Goal: Information Seeking & Learning: Learn about a topic

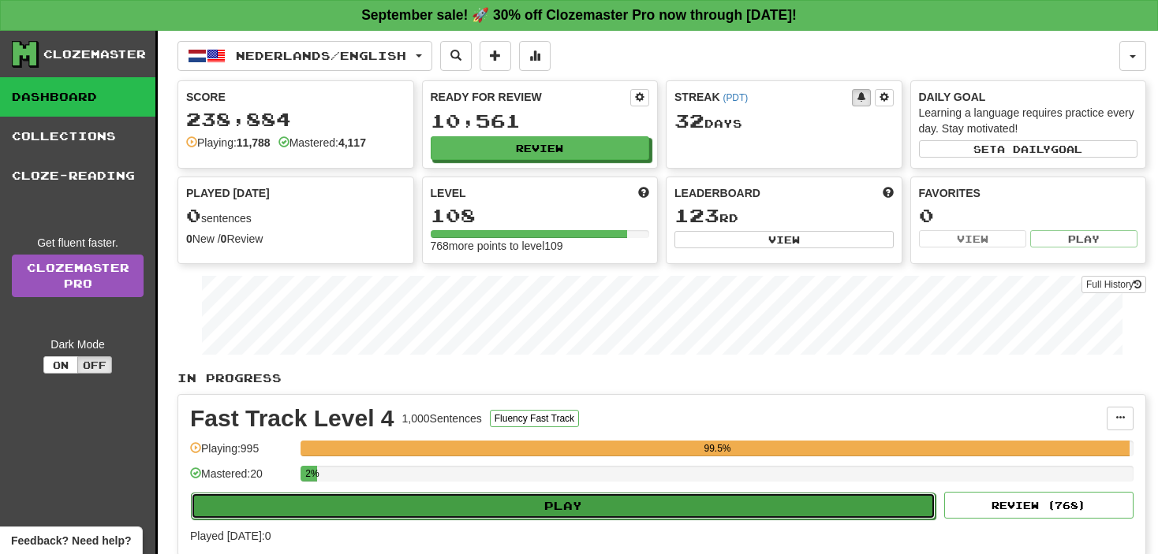
click at [633, 501] on button "Play" at bounding box center [563, 506] width 744 height 27
select select "**"
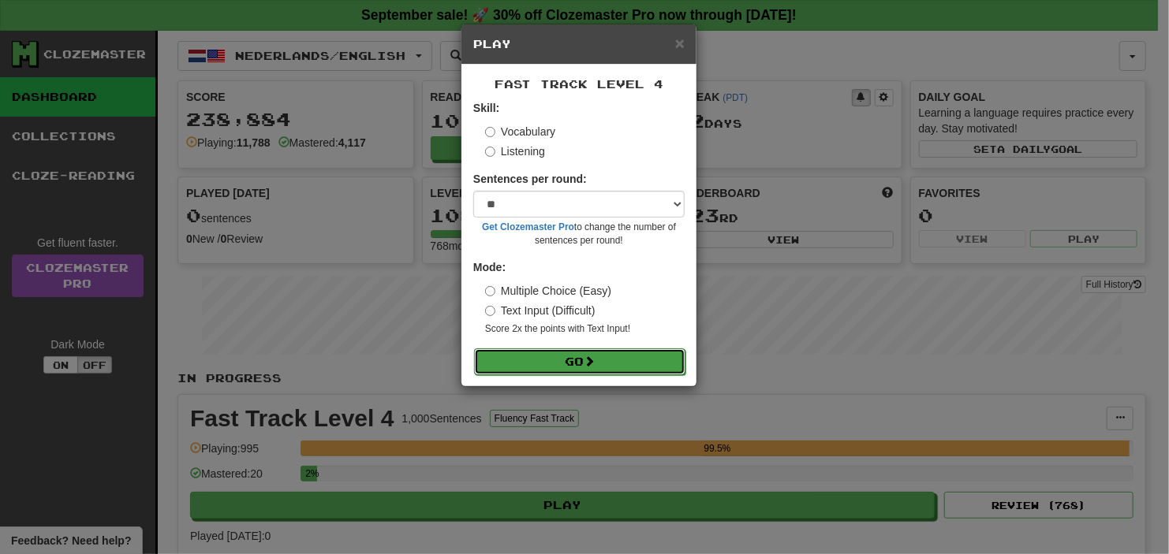
click at [580, 369] on button "Go" at bounding box center [579, 362] width 211 height 27
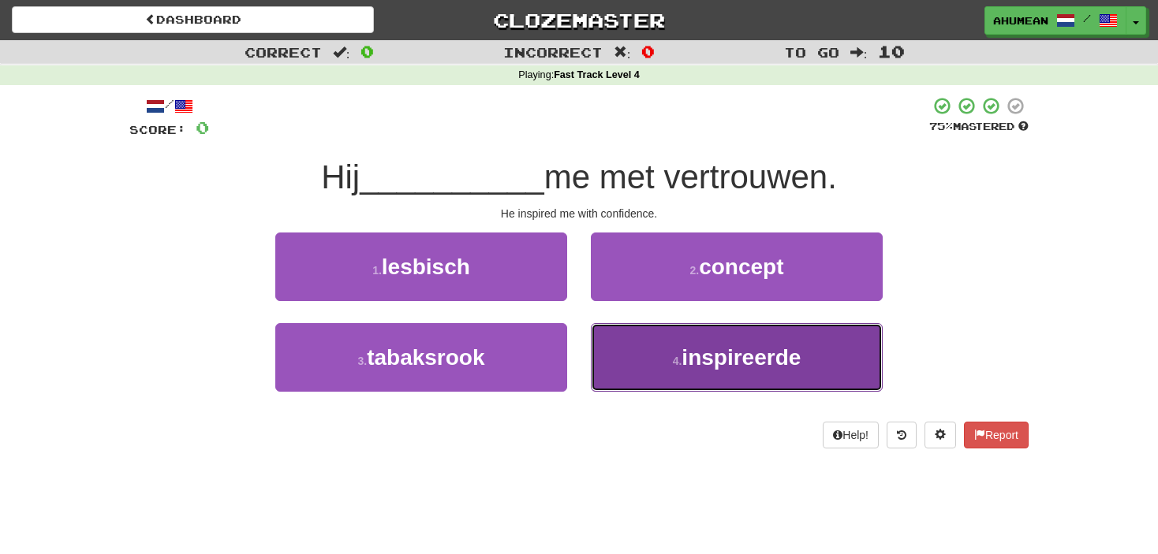
click at [639, 354] on button "4 . inspireerde" at bounding box center [737, 357] width 292 height 69
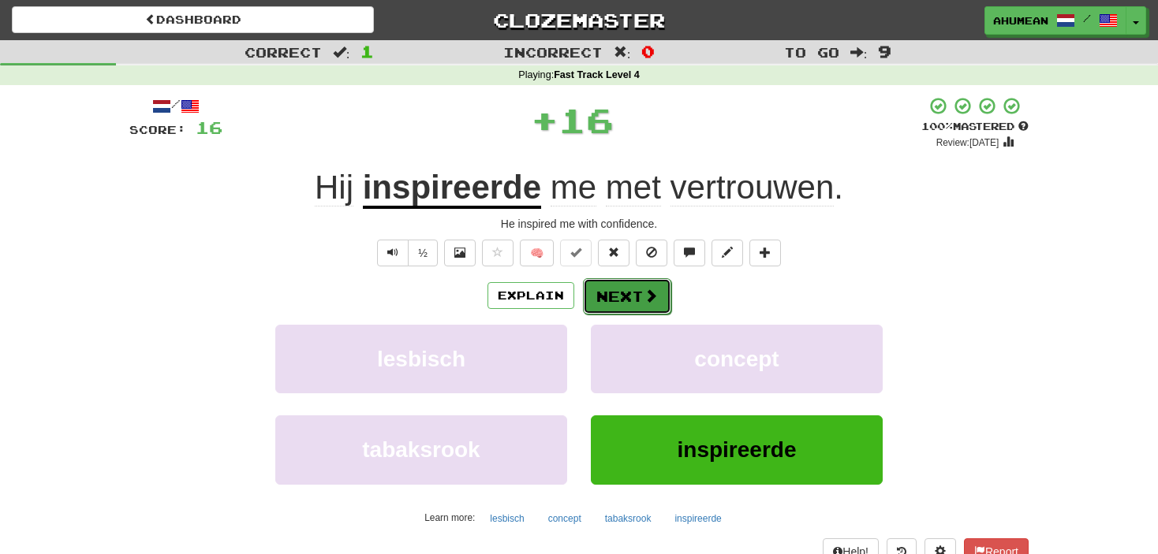
click at [633, 304] on button "Next" at bounding box center [627, 296] width 88 height 36
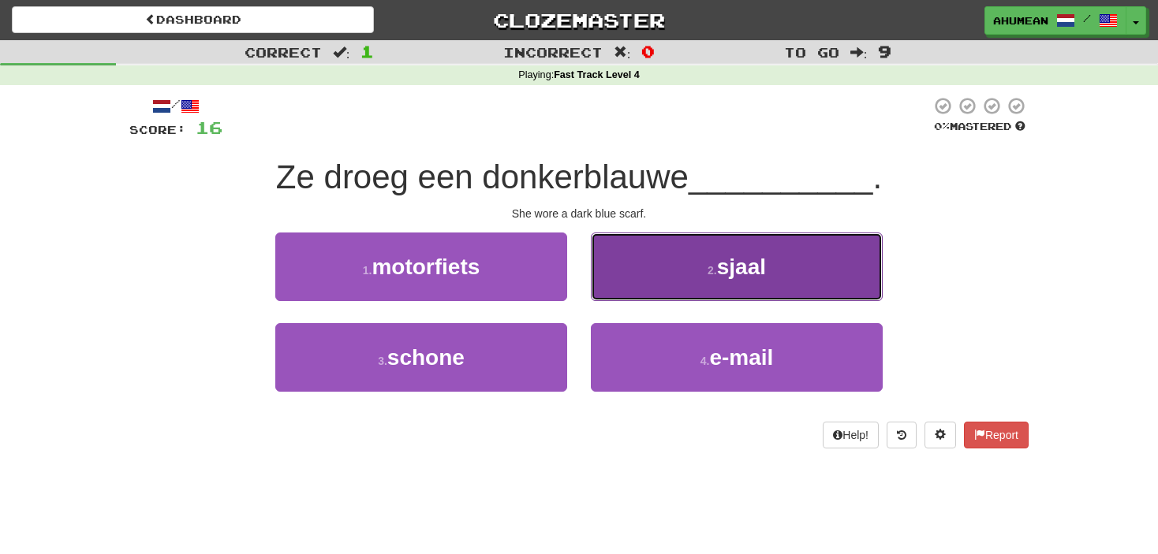
click at [638, 297] on button "2 . sjaal" at bounding box center [737, 267] width 292 height 69
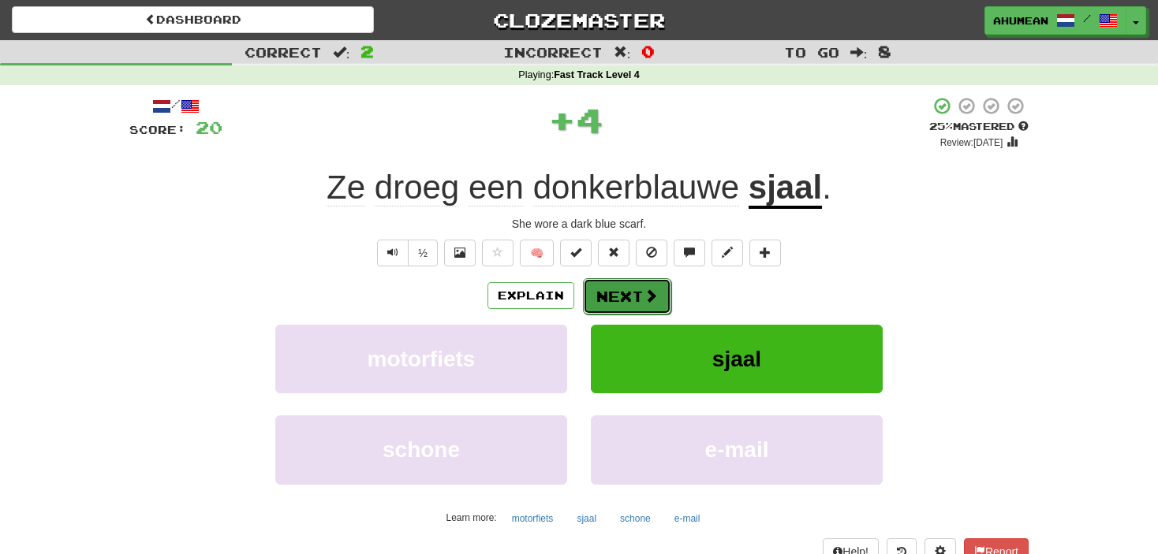
click at [627, 301] on button "Next" at bounding box center [627, 296] width 88 height 36
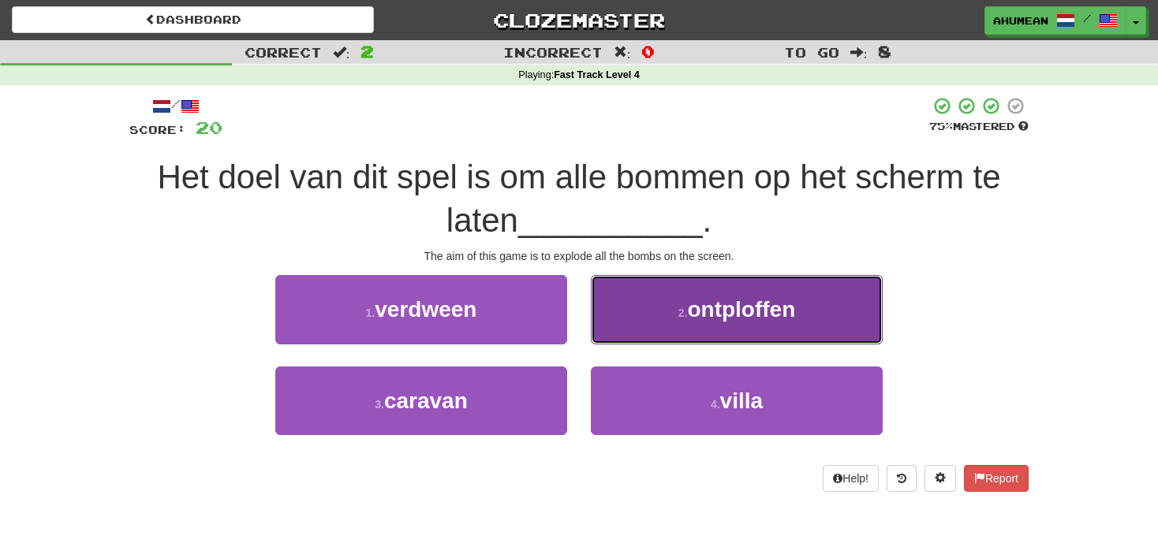
click at [632, 293] on button "2 . ontploffen" at bounding box center [737, 309] width 292 height 69
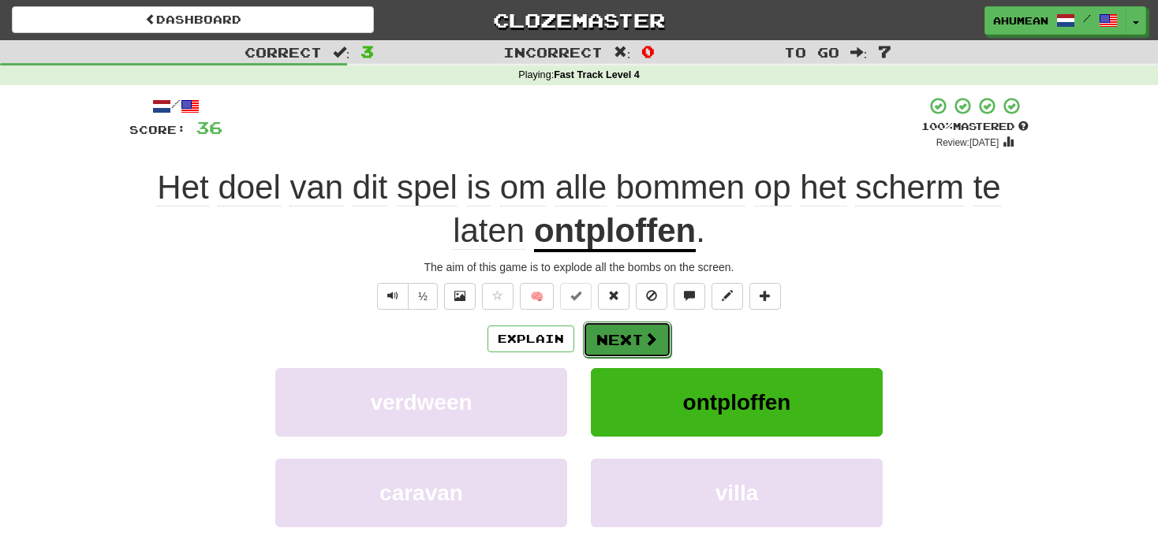
click at [602, 330] on button "Next" at bounding box center [627, 340] width 88 height 36
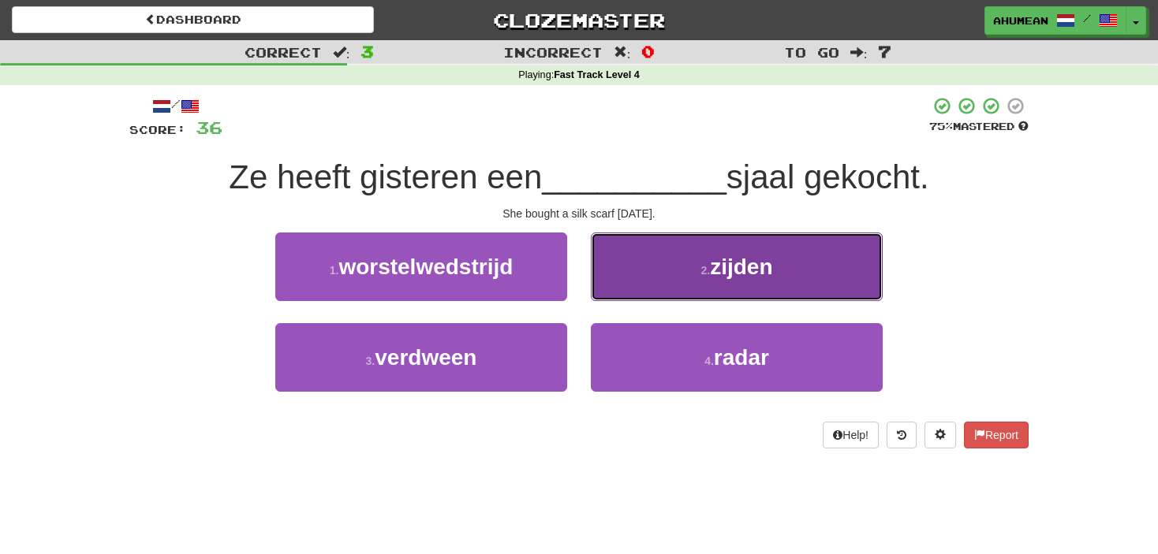
click at [651, 277] on button "2 . zijden" at bounding box center [737, 267] width 292 height 69
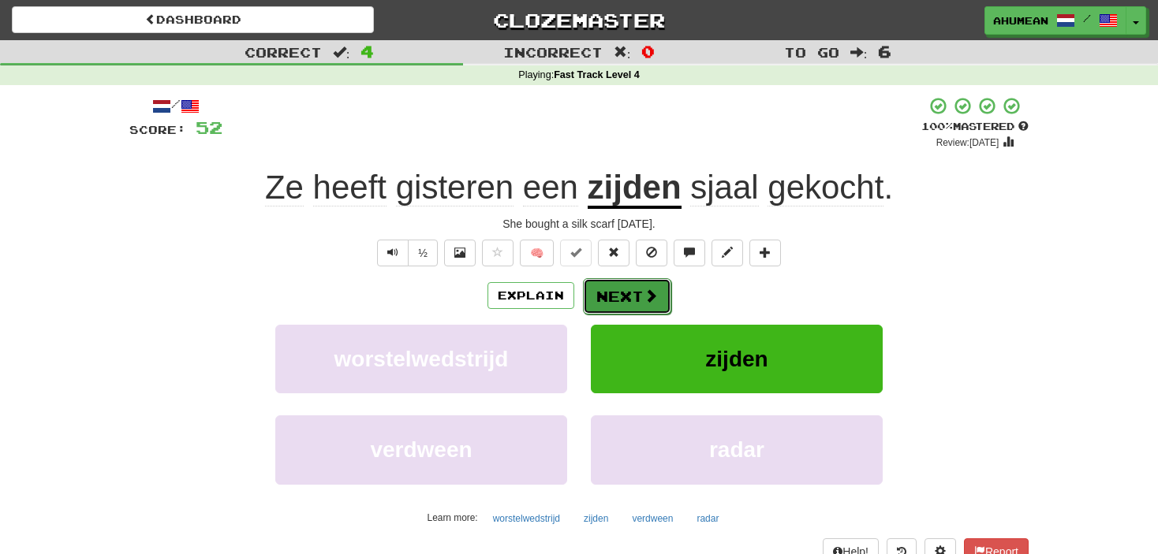
click at [628, 301] on button "Next" at bounding box center [627, 296] width 88 height 36
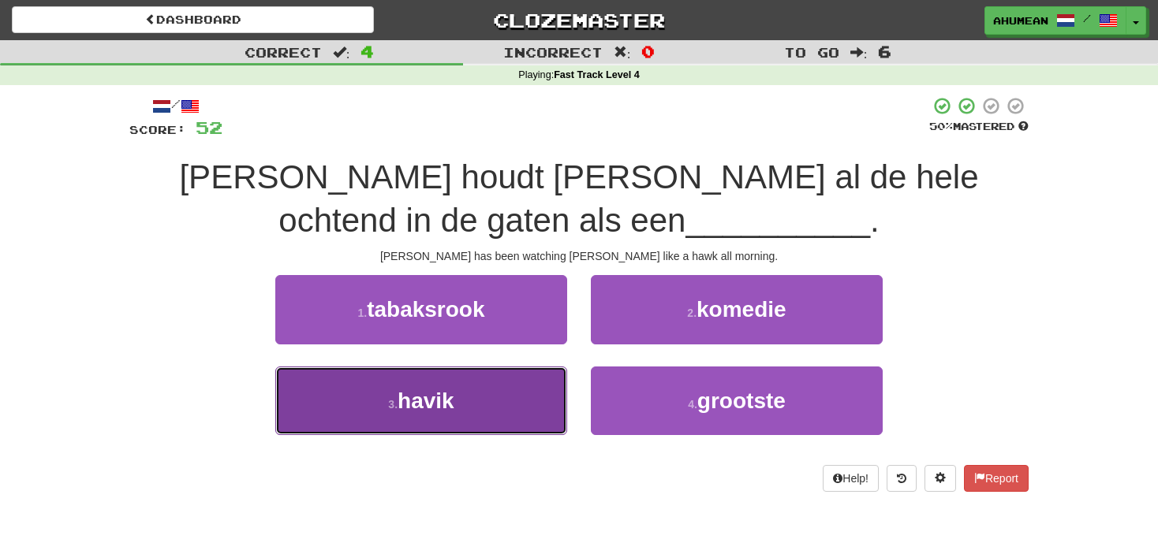
click at [536, 384] on button "3 . havik" at bounding box center [421, 401] width 292 height 69
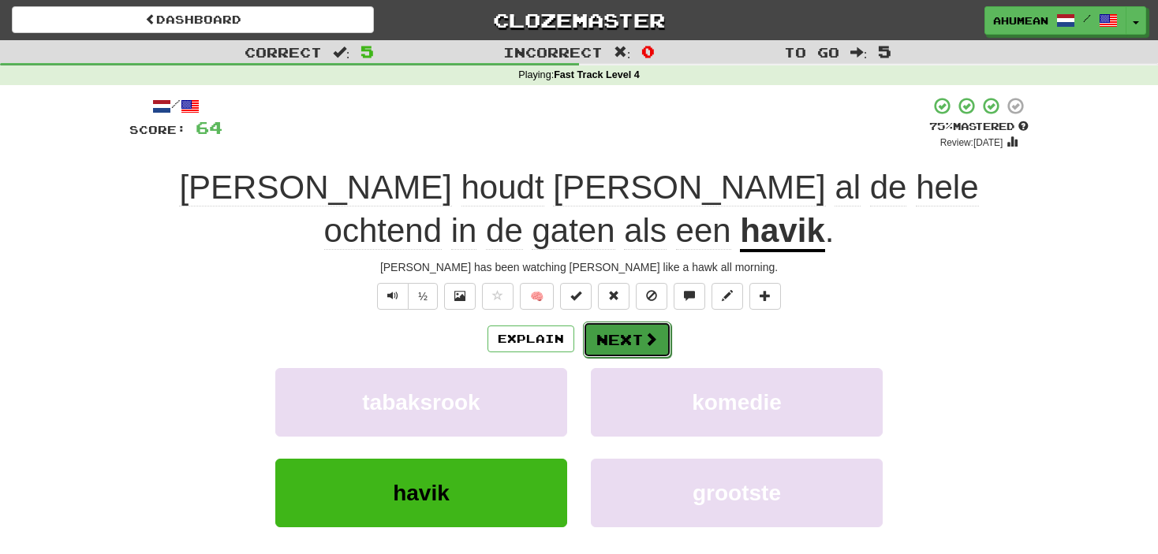
click at [583, 333] on button "Next" at bounding box center [627, 340] width 88 height 36
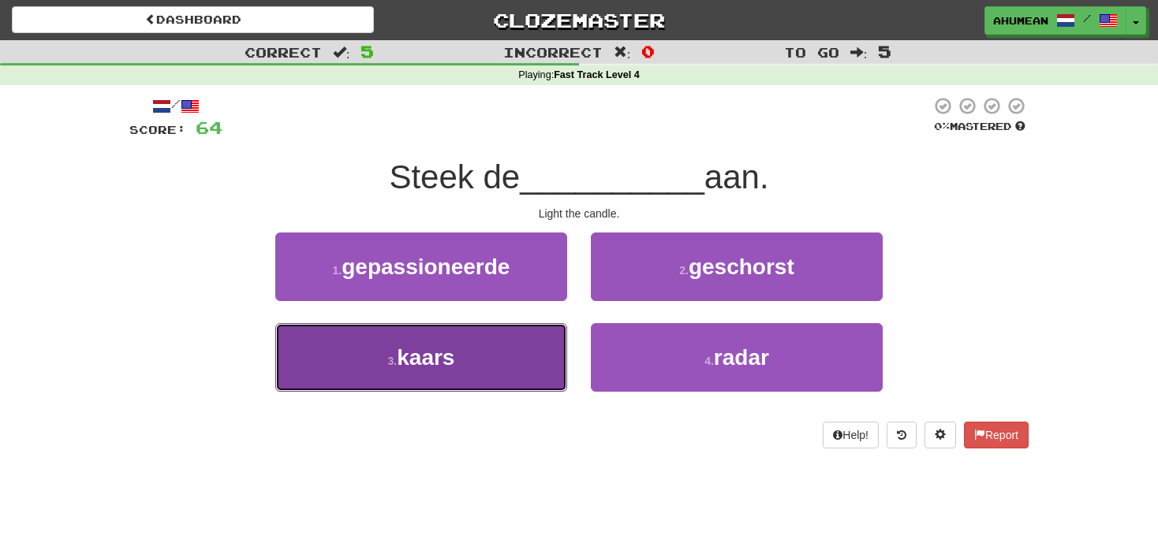
click at [503, 362] on button "3 . kaars" at bounding box center [421, 357] width 292 height 69
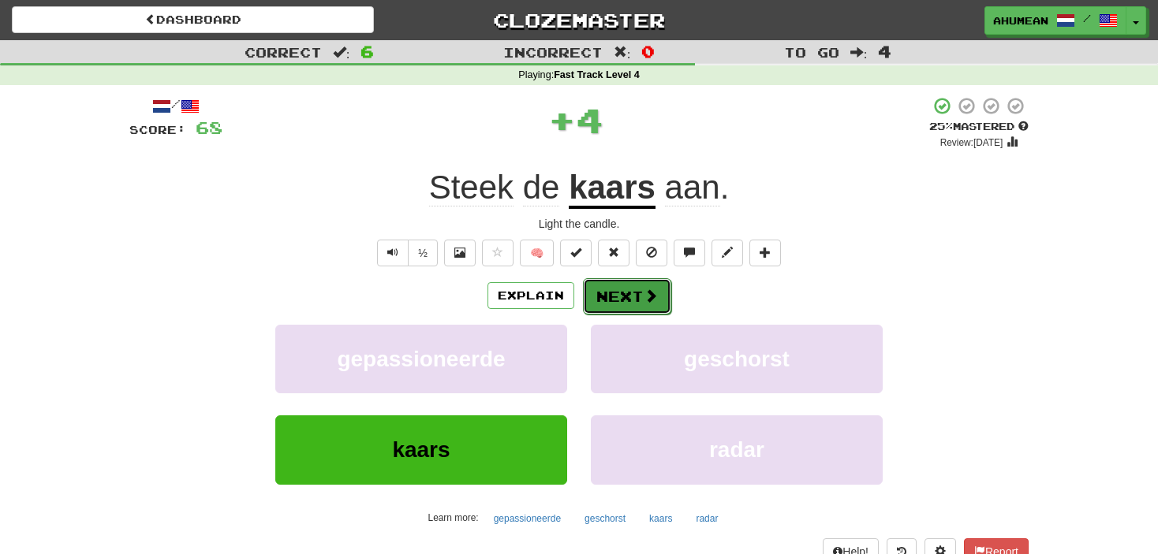
click at [603, 303] on button "Next" at bounding box center [627, 296] width 88 height 36
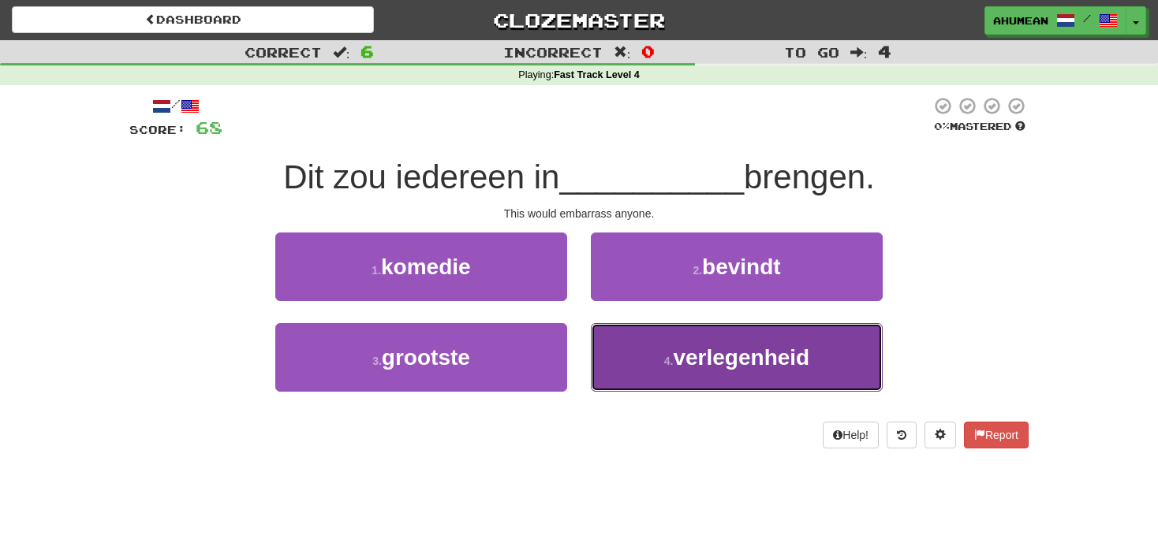
click at [647, 371] on button "4 . verlegenheid" at bounding box center [737, 357] width 292 height 69
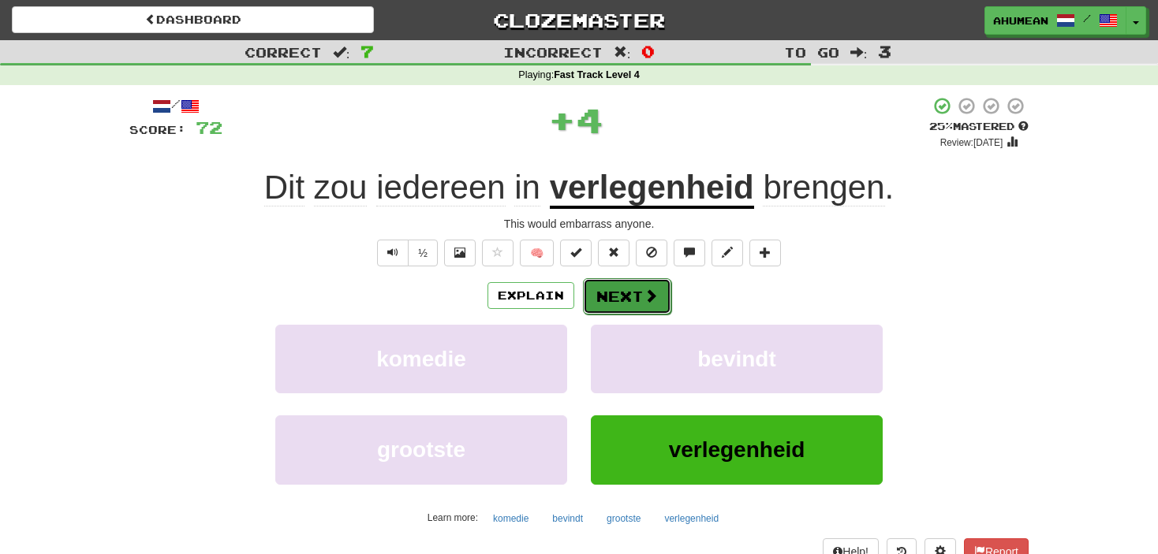
click at [652, 289] on span at bounding box center [651, 296] width 14 height 14
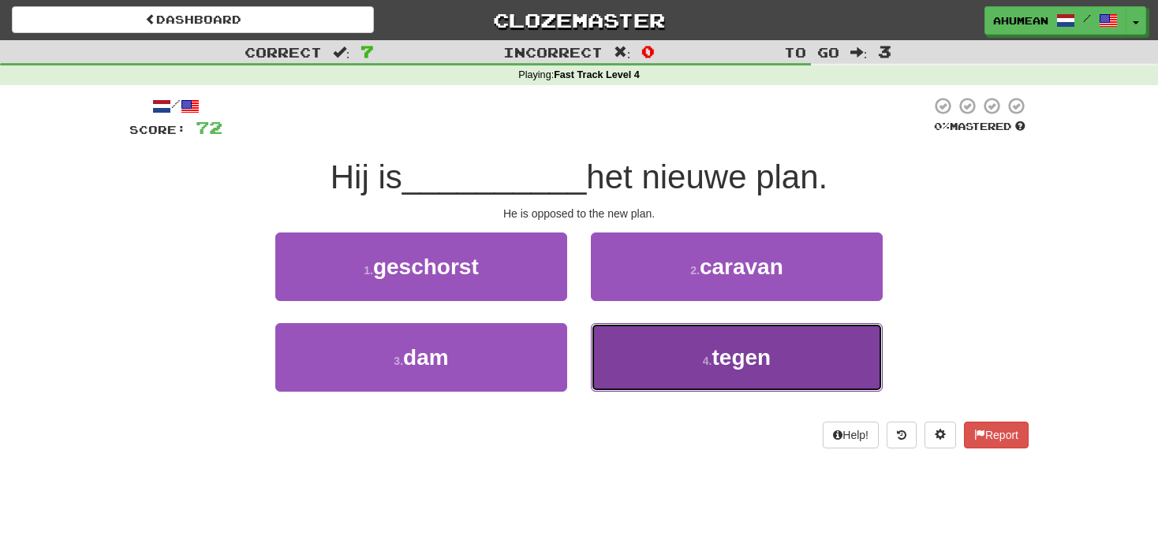
click at [665, 356] on button "4 . tegen" at bounding box center [737, 357] width 292 height 69
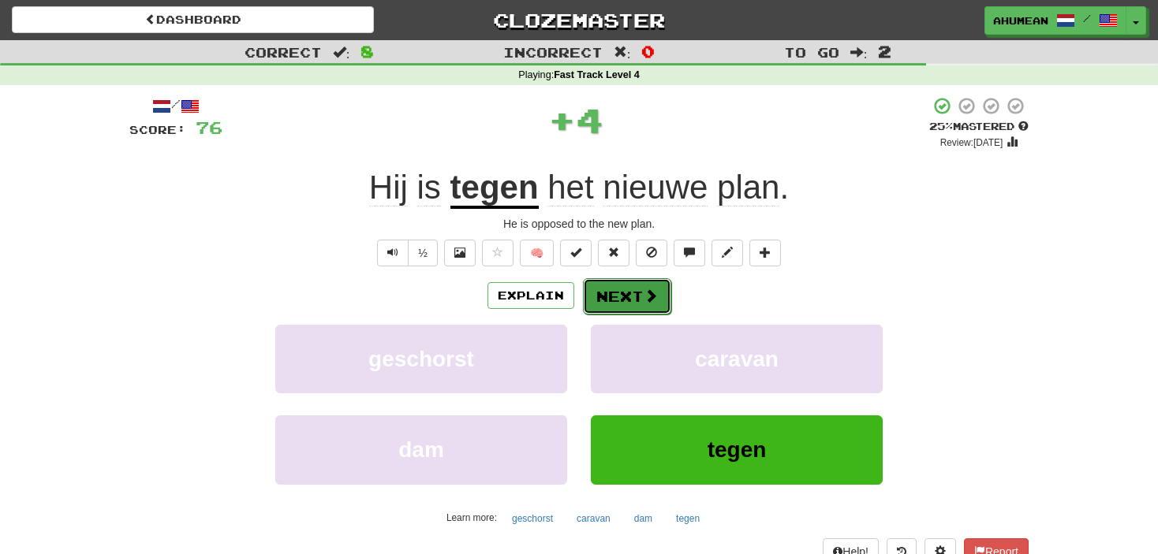
click at [645, 308] on button "Next" at bounding box center [627, 296] width 88 height 36
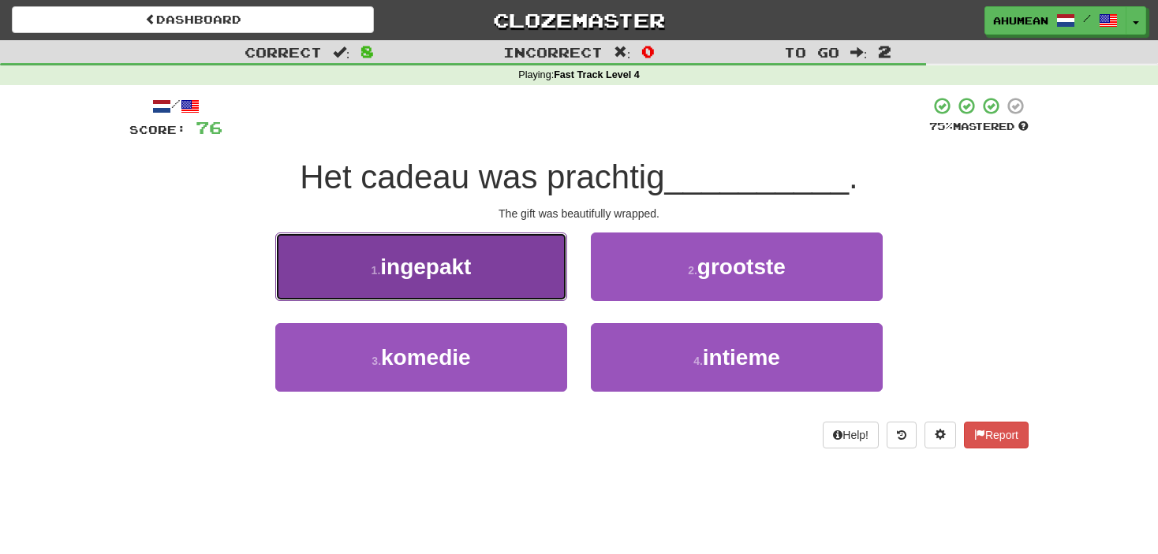
click at [434, 282] on button "1 . ingepakt" at bounding box center [421, 267] width 292 height 69
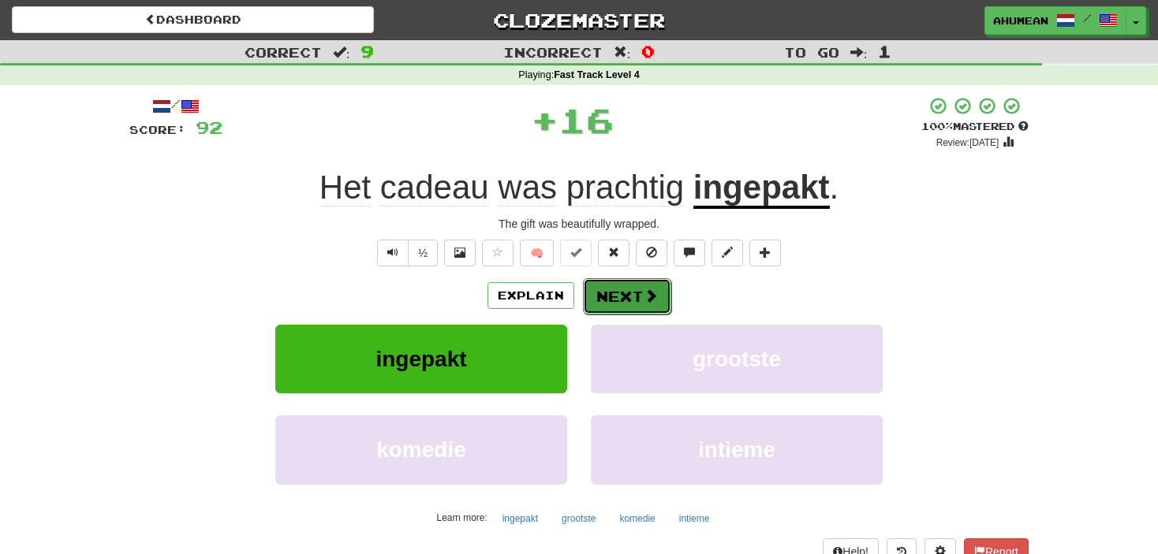
click at [605, 297] on button "Next" at bounding box center [627, 296] width 88 height 36
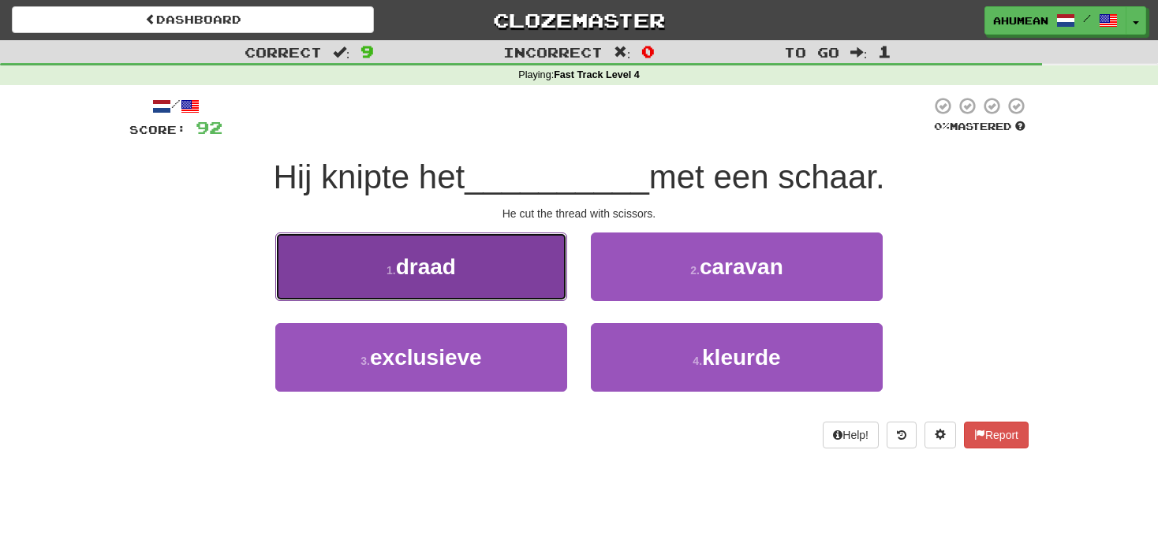
click at [510, 278] on button "1 . draad" at bounding box center [421, 267] width 292 height 69
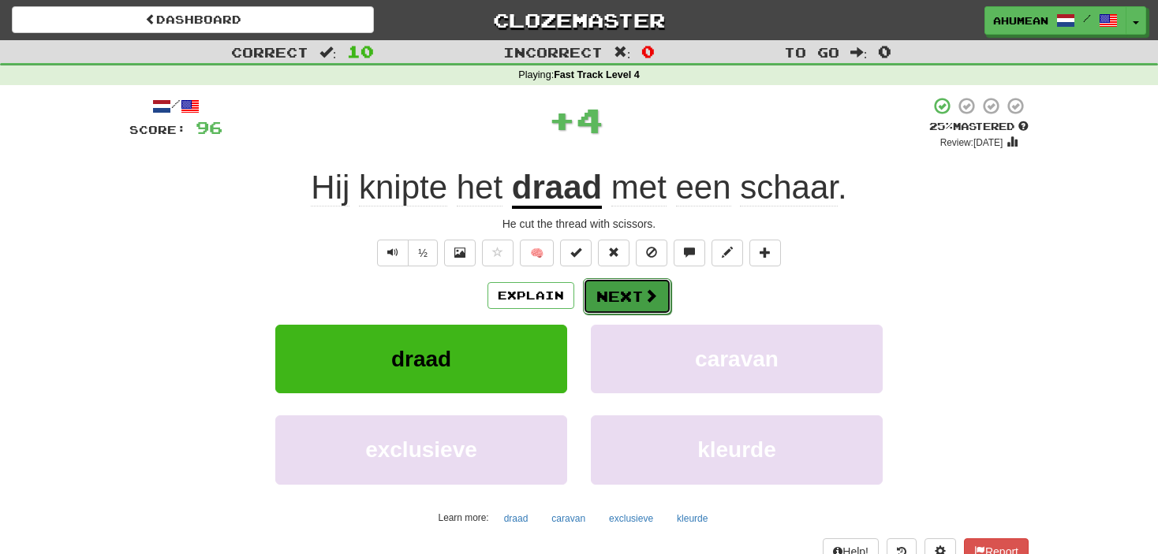
click at [602, 289] on button "Next" at bounding box center [627, 296] width 88 height 36
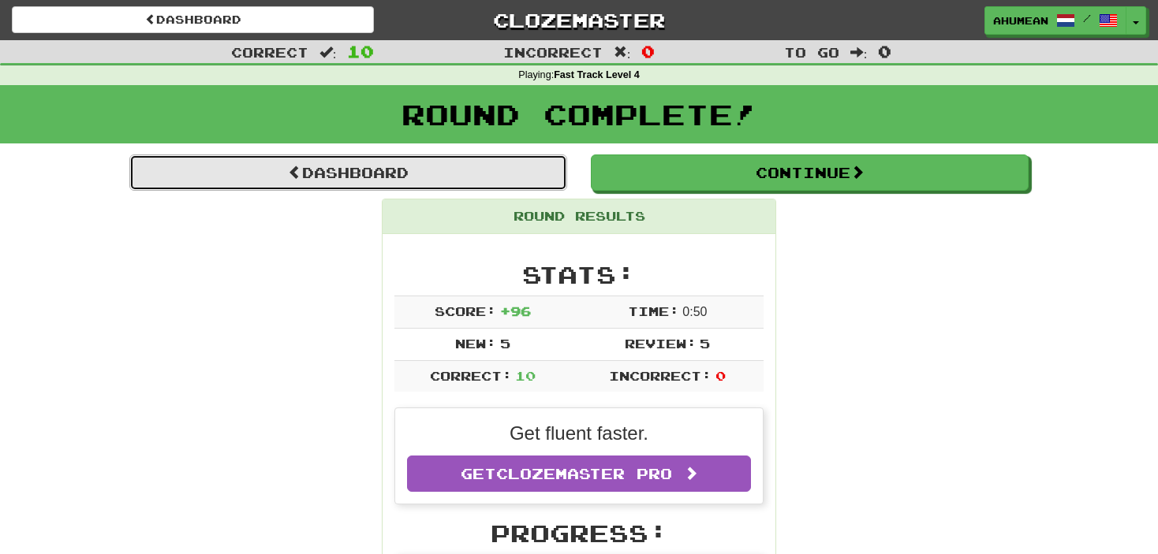
click at [433, 175] on link "Dashboard" at bounding box center [348, 173] width 438 height 36
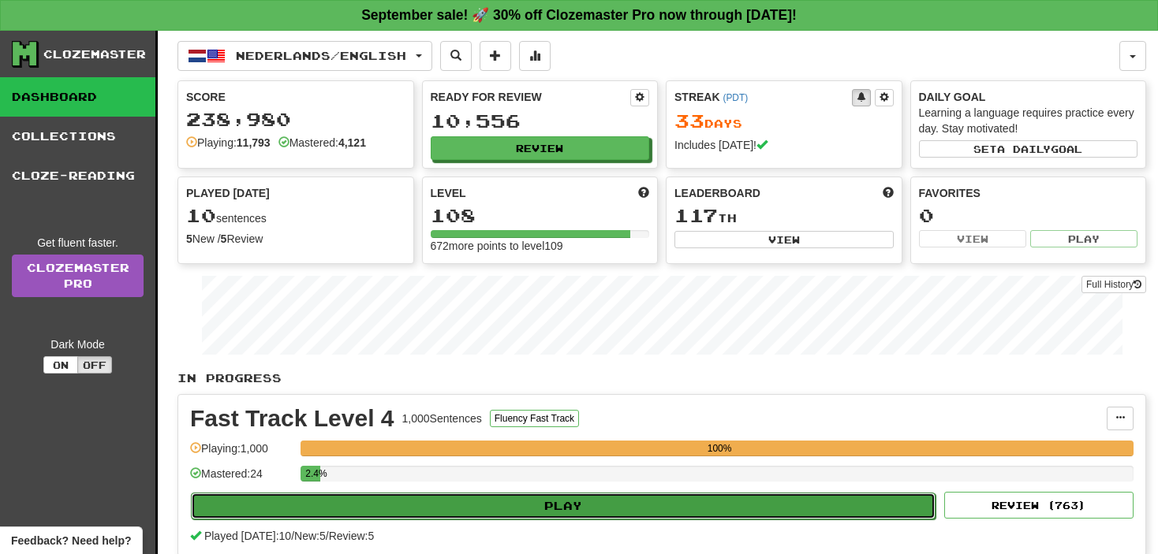
click at [528, 513] on button "Play" at bounding box center [563, 506] width 744 height 27
select select "**"
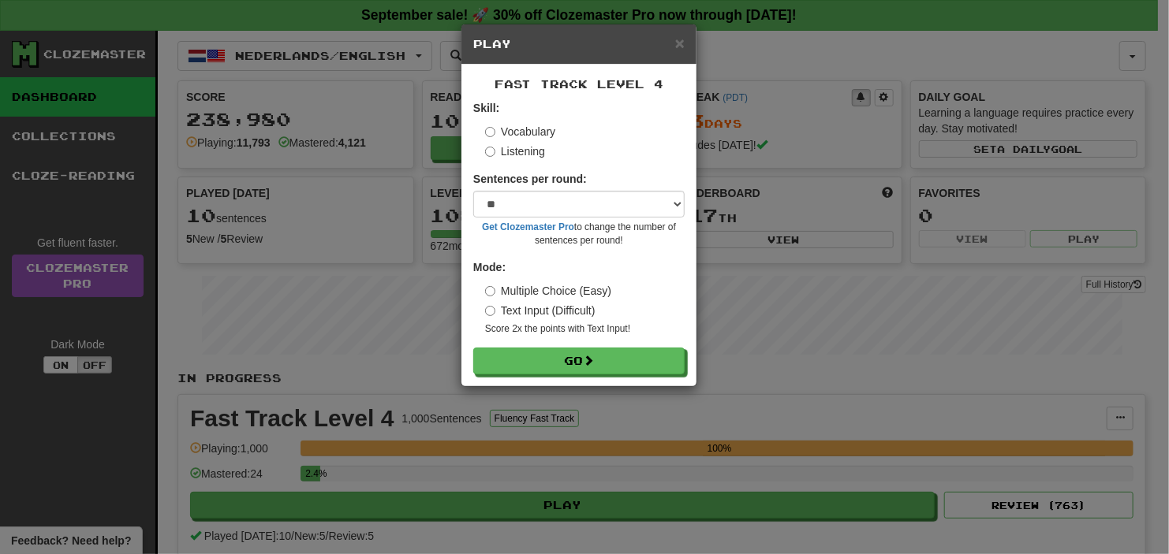
click at [522, 159] on form "Skill: Vocabulary Listening Sentences per round: * ** ** ** ** ** *** ******** …" at bounding box center [578, 237] width 211 height 274
click at [521, 152] on label "Listening" at bounding box center [515, 152] width 60 height 16
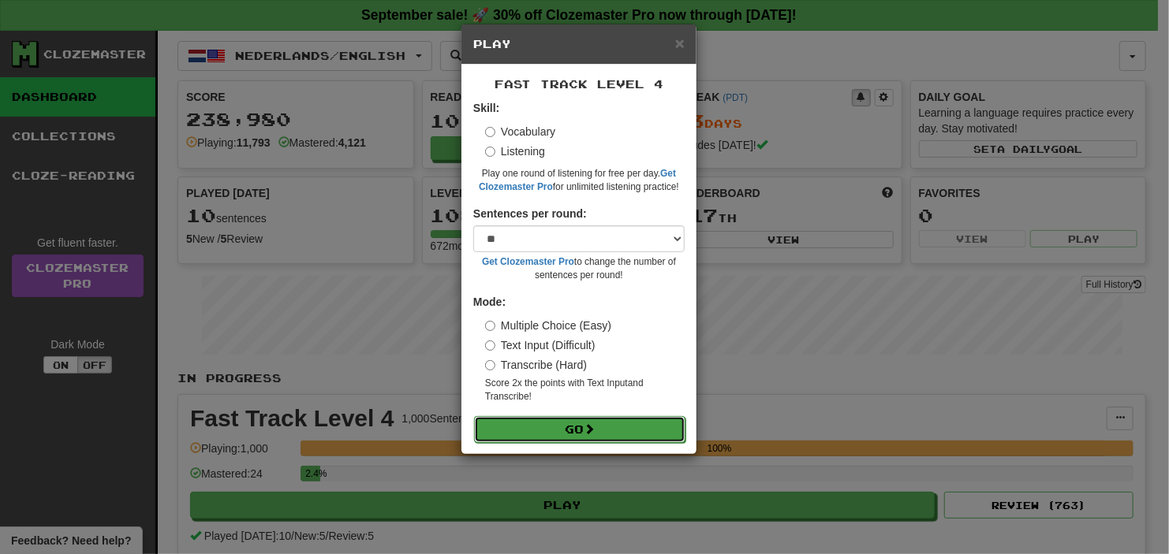
click at [512, 428] on button "Go" at bounding box center [579, 429] width 211 height 27
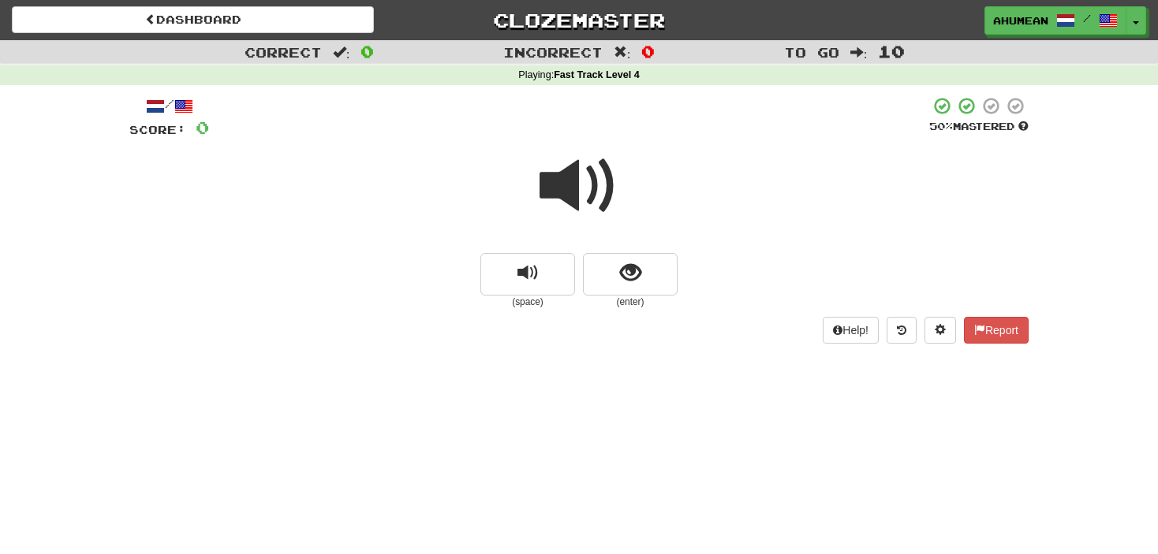
click at [553, 183] on span at bounding box center [578, 186] width 79 height 79
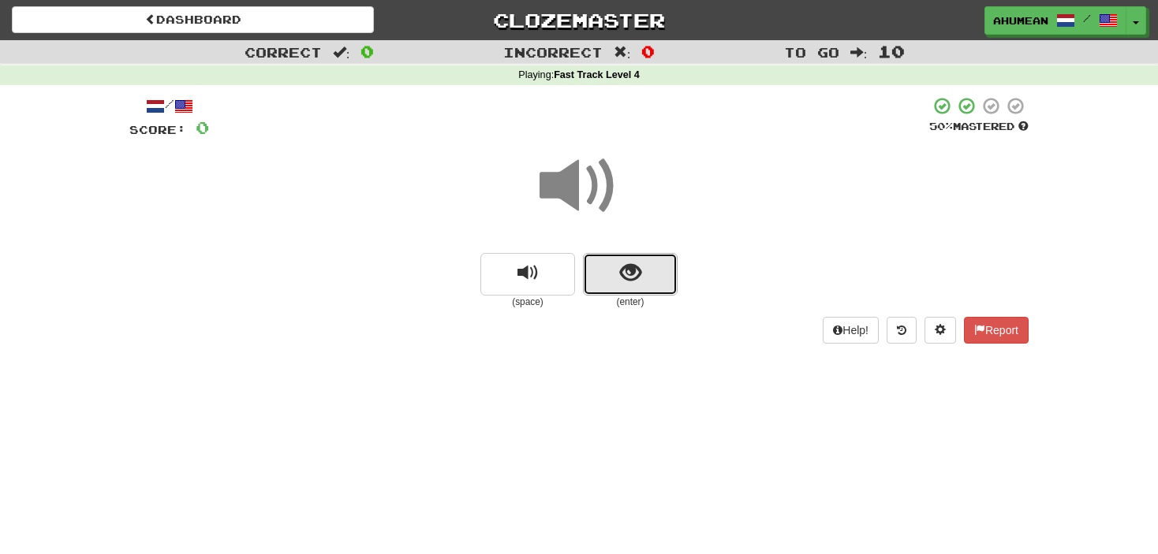
click at [616, 261] on button "show sentence" at bounding box center [630, 274] width 95 height 43
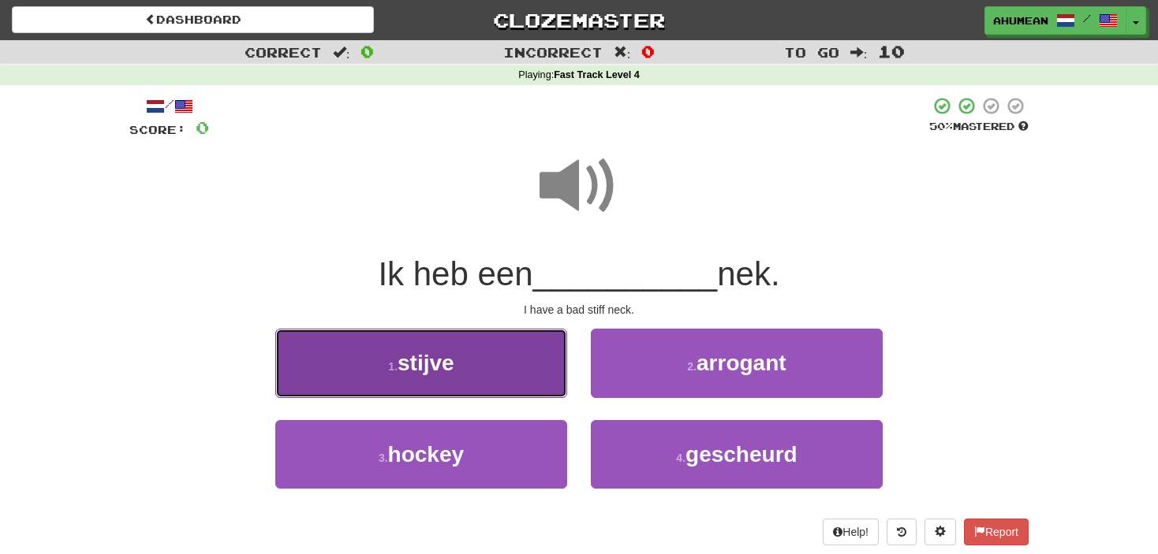
click at [451, 364] on span "stijve" at bounding box center [425, 363] width 57 height 24
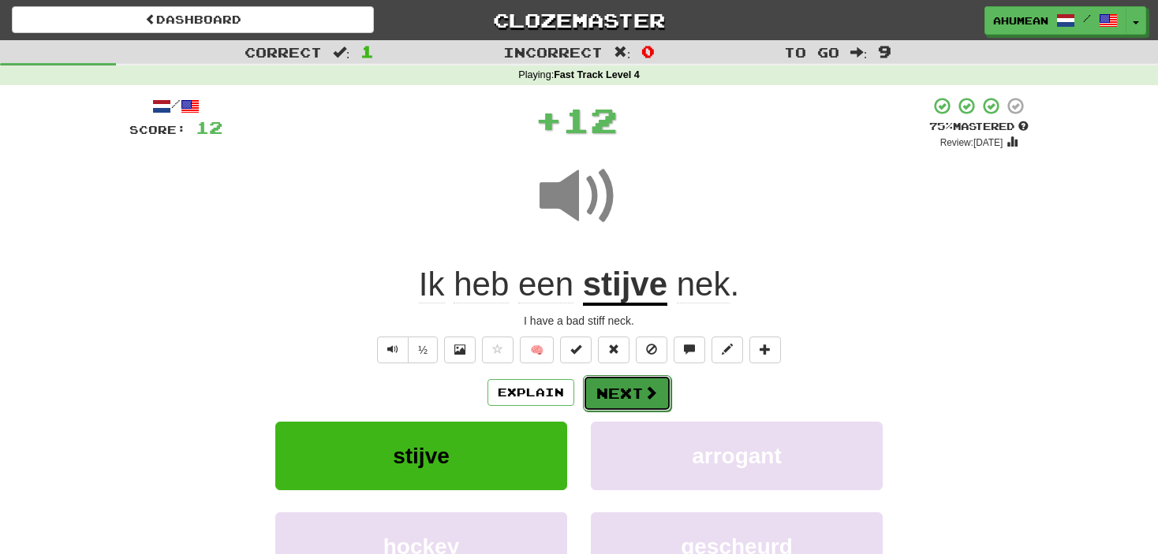
click at [636, 384] on button "Next" at bounding box center [627, 393] width 88 height 36
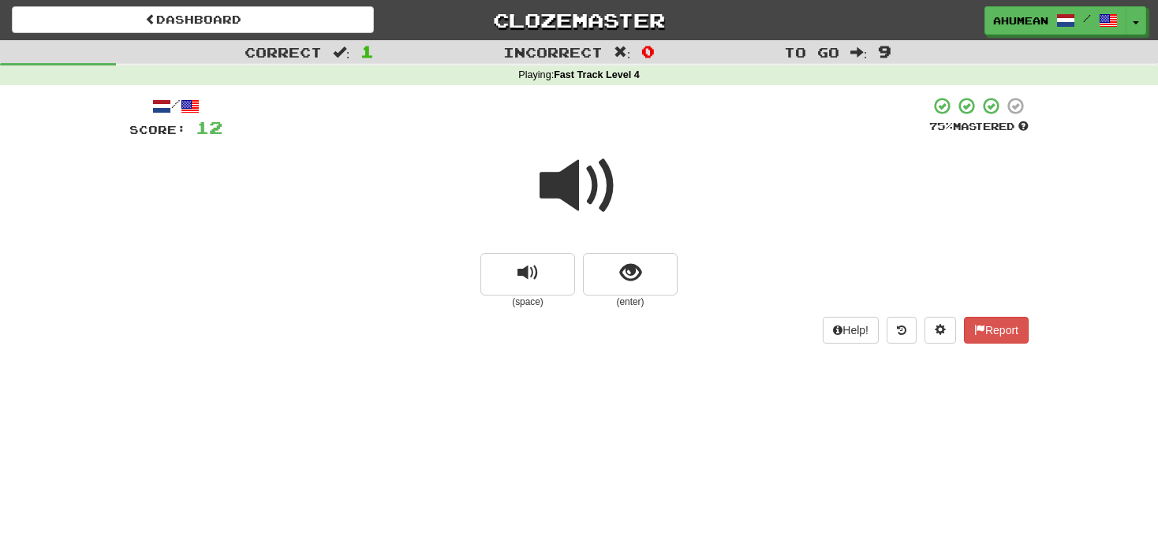
click at [609, 207] on span at bounding box center [578, 186] width 79 height 79
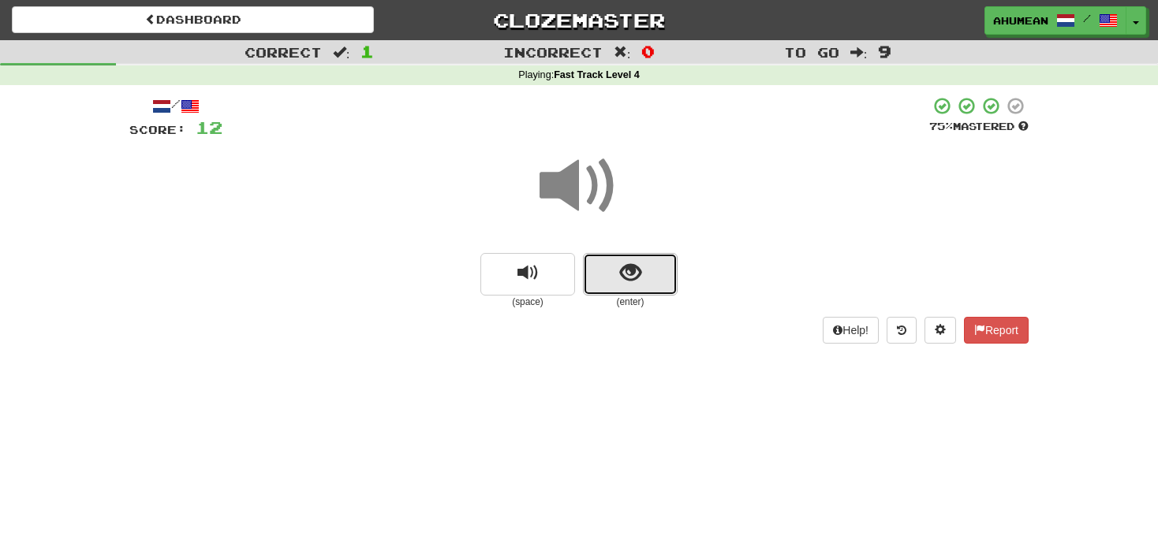
click at [629, 258] on button "show sentence" at bounding box center [630, 274] width 95 height 43
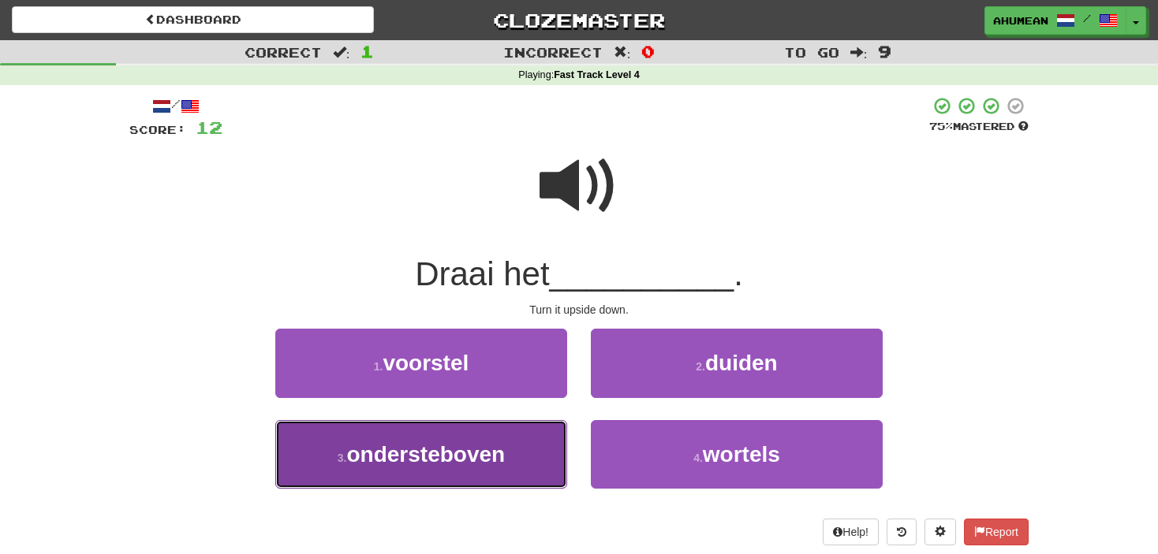
click at [482, 466] on button "3 . ondersteboven" at bounding box center [421, 454] width 292 height 69
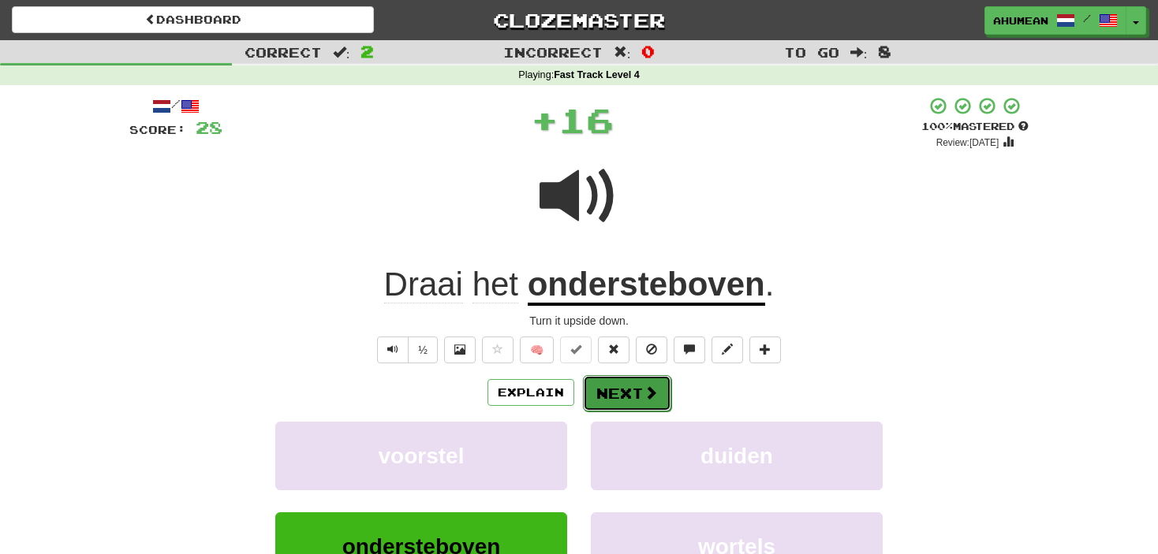
click at [599, 380] on button "Next" at bounding box center [627, 393] width 88 height 36
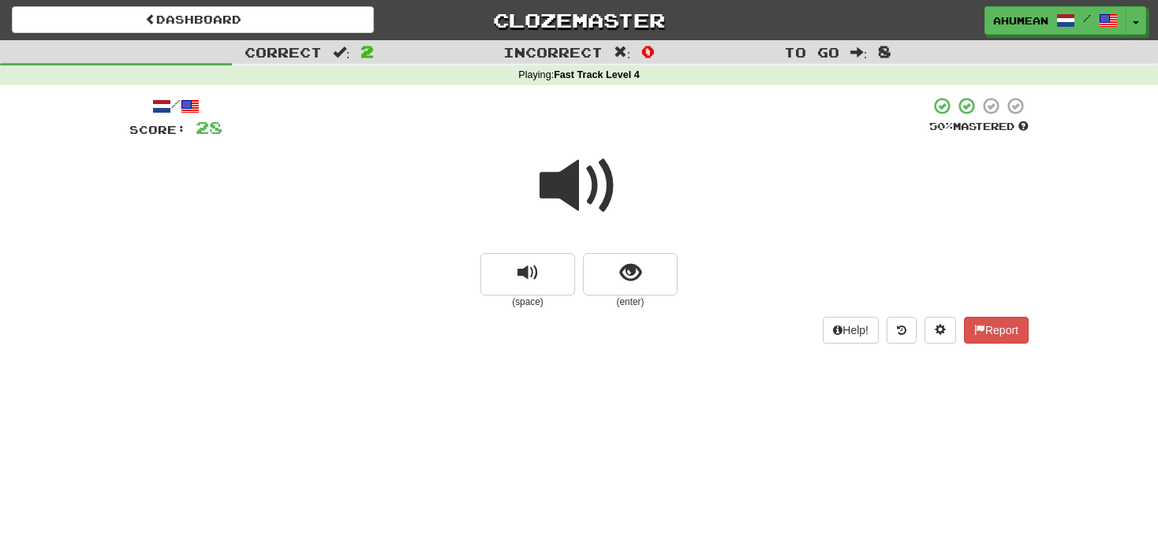
click at [576, 202] on span at bounding box center [578, 186] width 79 height 79
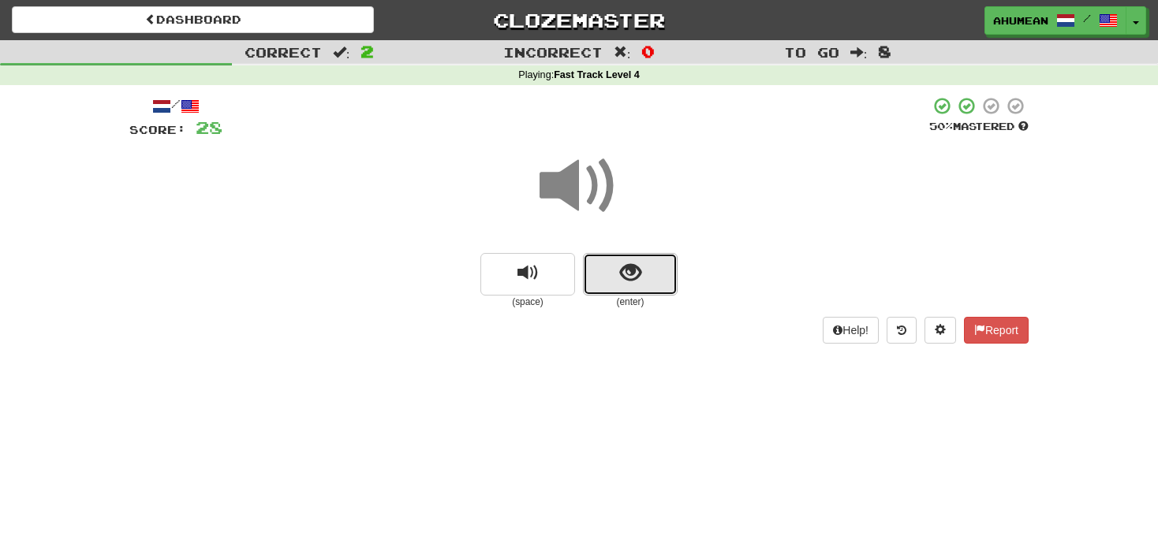
click at [612, 277] on button "show sentence" at bounding box center [630, 274] width 95 height 43
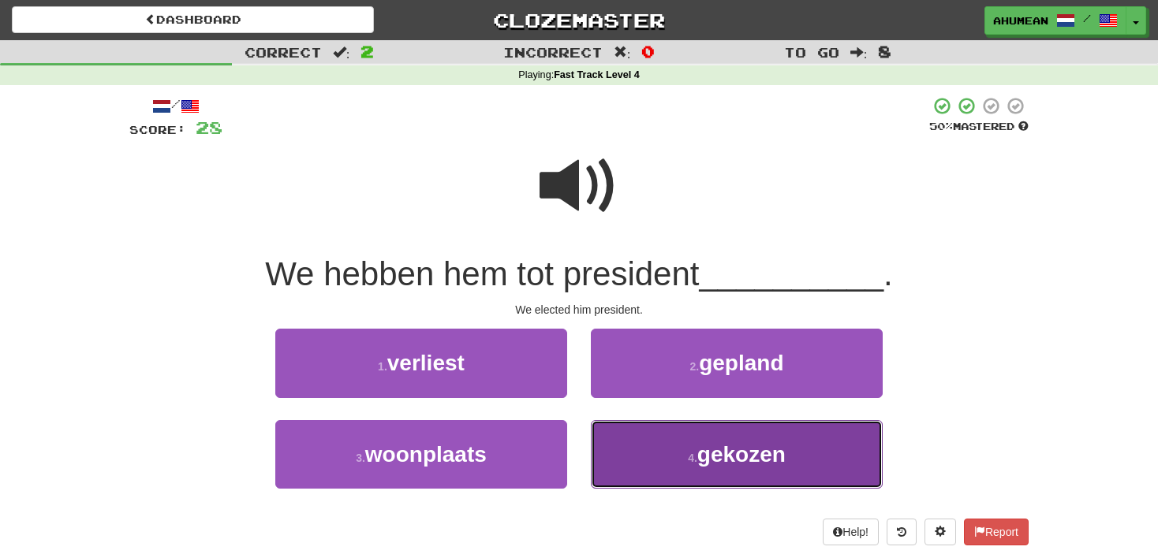
click at [648, 473] on button "4 . gekozen" at bounding box center [737, 454] width 292 height 69
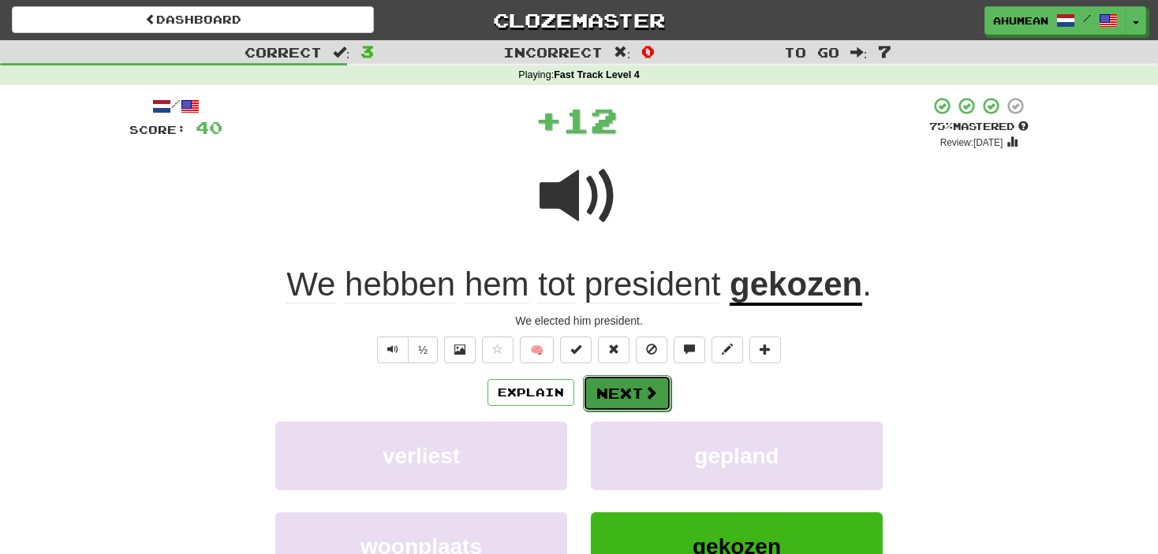
click at [627, 395] on button "Next" at bounding box center [627, 393] width 88 height 36
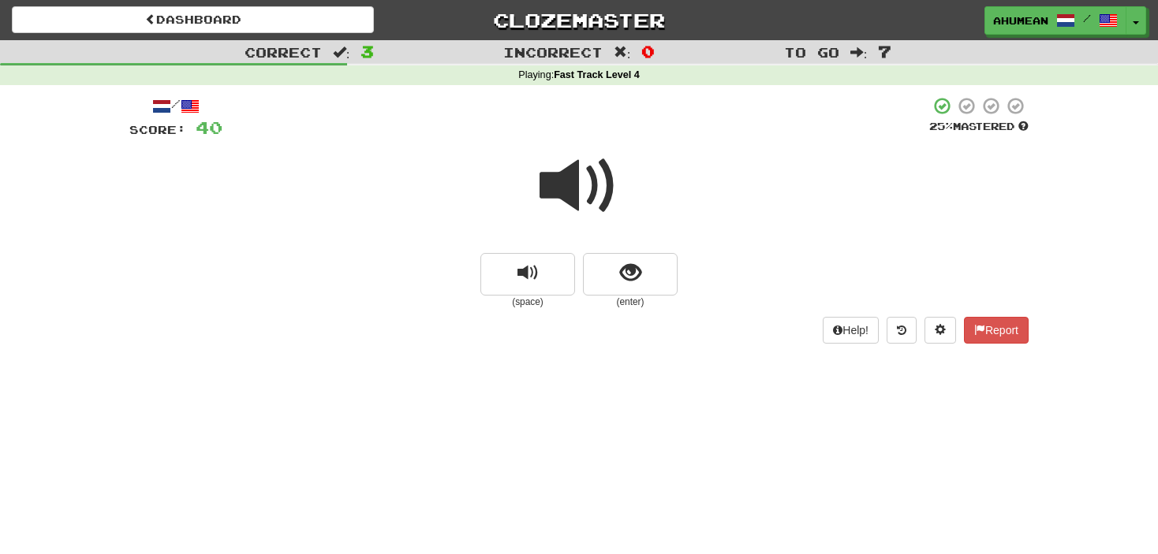
click at [554, 177] on span at bounding box center [578, 186] width 79 height 79
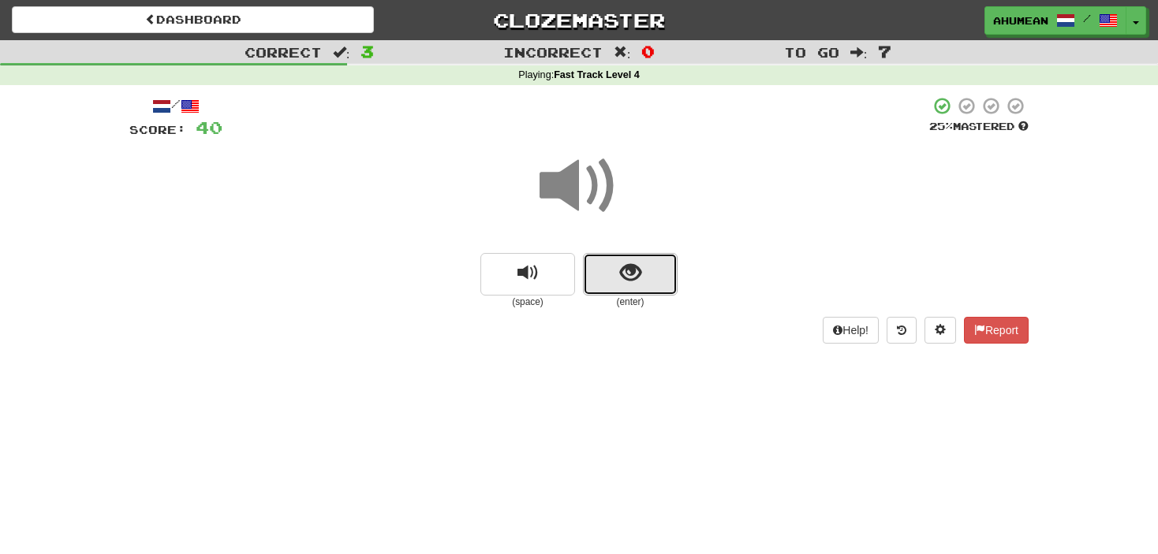
click at [600, 270] on button "show sentence" at bounding box center [630, 274] width 95 height 43
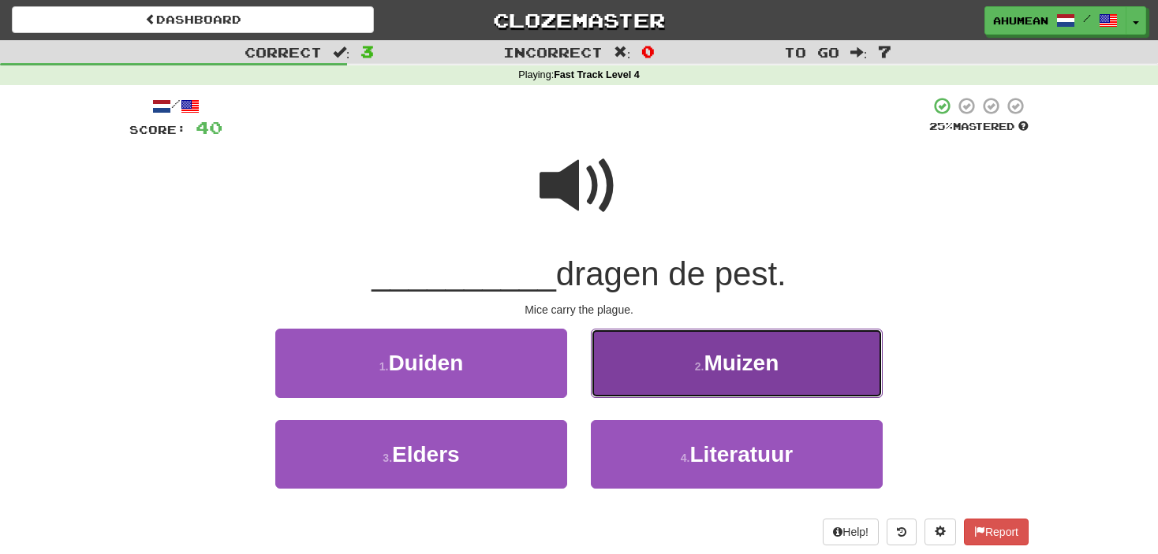
click at [649, 379] on button "2 . Muizen" at bounding box center [737, 363] width 292 height 69
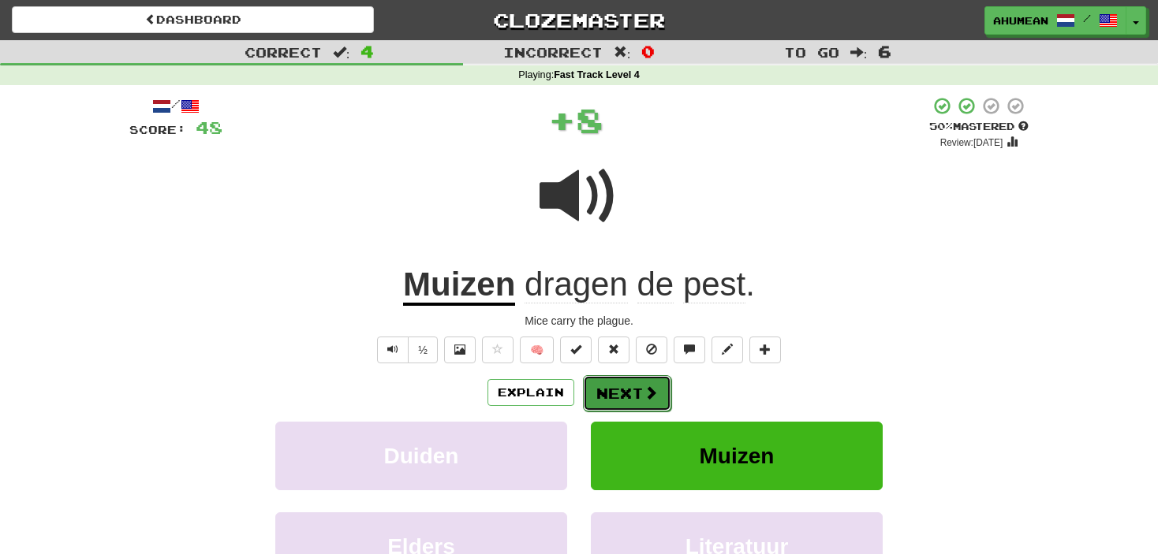
click at [633, 391] on button "Next" at bounding box center [627, 393] width 88 height 36
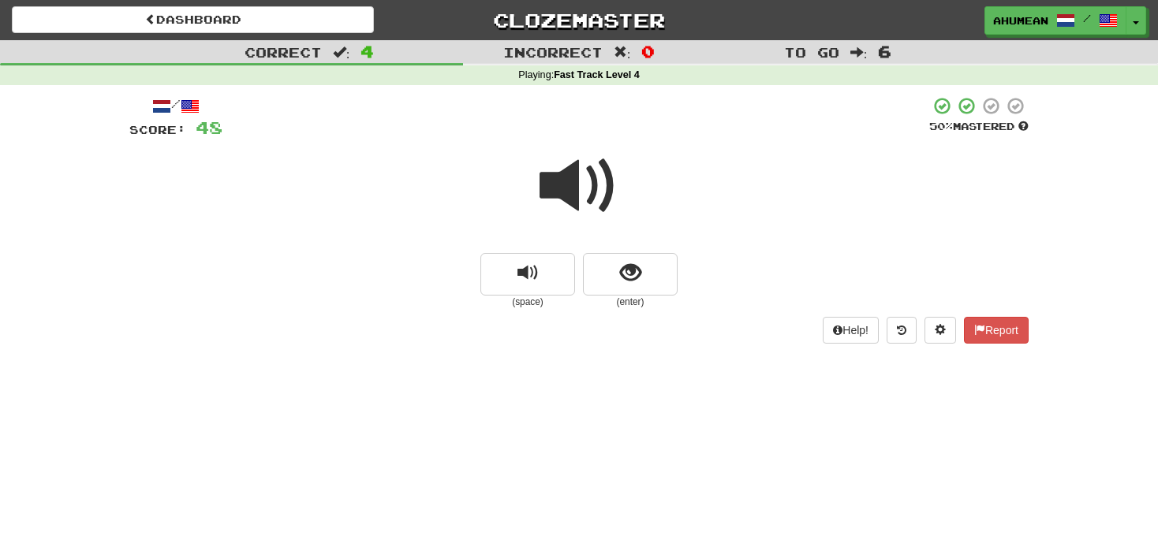
click at [573, 215] on span at bounding box center [578, 186] width 79 height 79
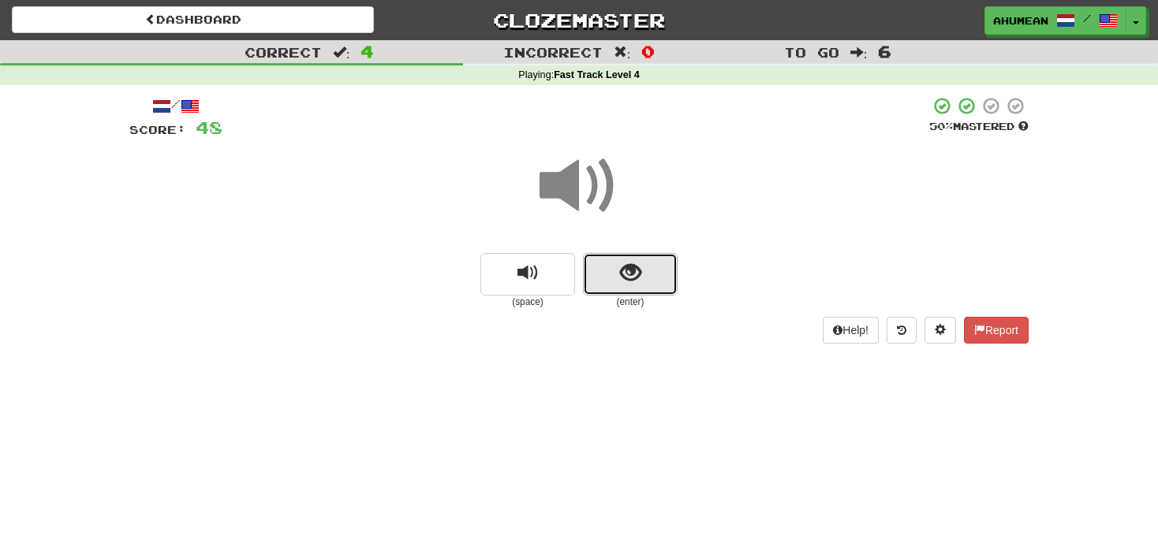
click at [585, 267] on button "show sentence" at bounding box center [630, 274] width 95 height 43
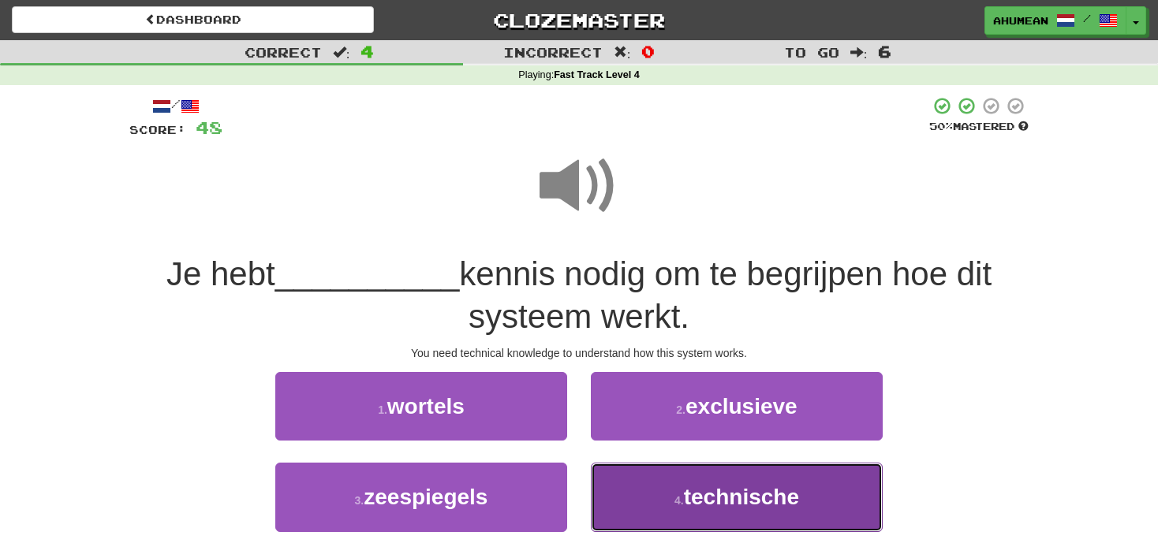
click at [639, 495] on button "4 . technische" at bounding box center [737, 497] width 292 height 69
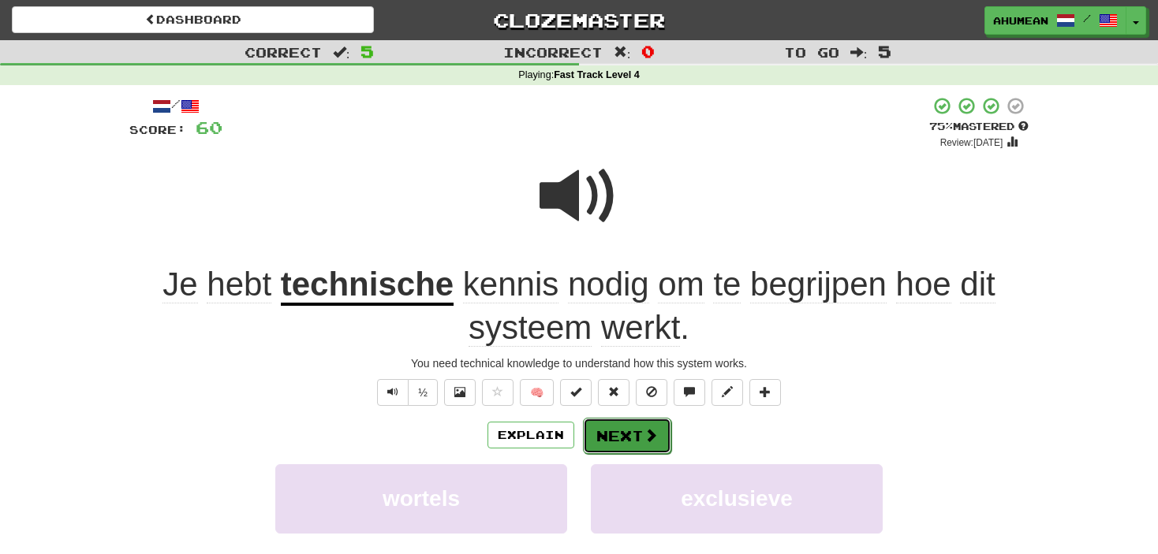
click at [621, 430] on button "Next" at bounding box center [627, 436] width 88 height 36
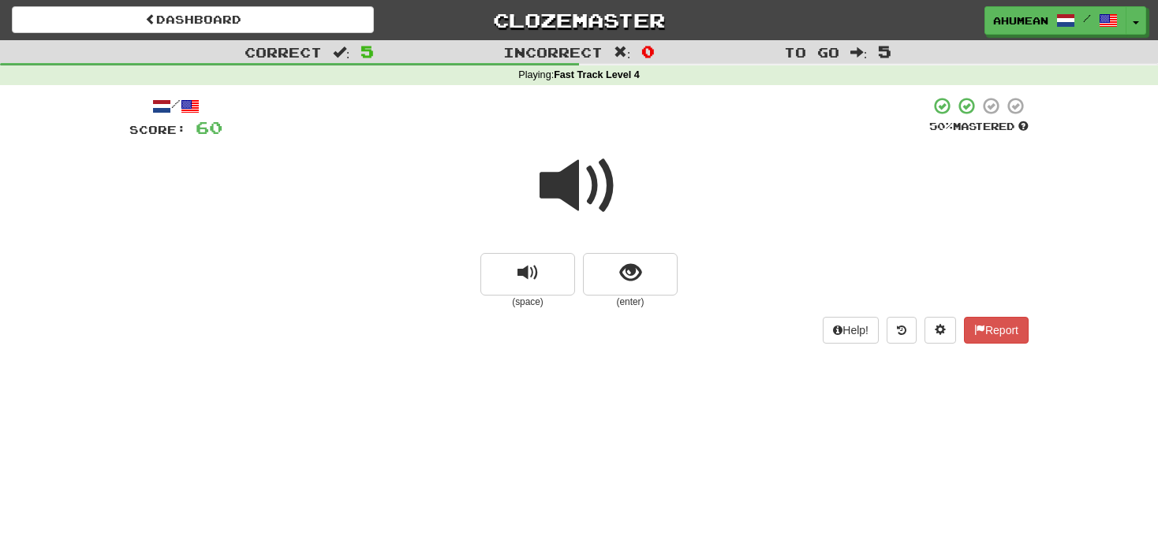
click at [558, 183] on span at bounding box center [578, 186] width 79 height 79
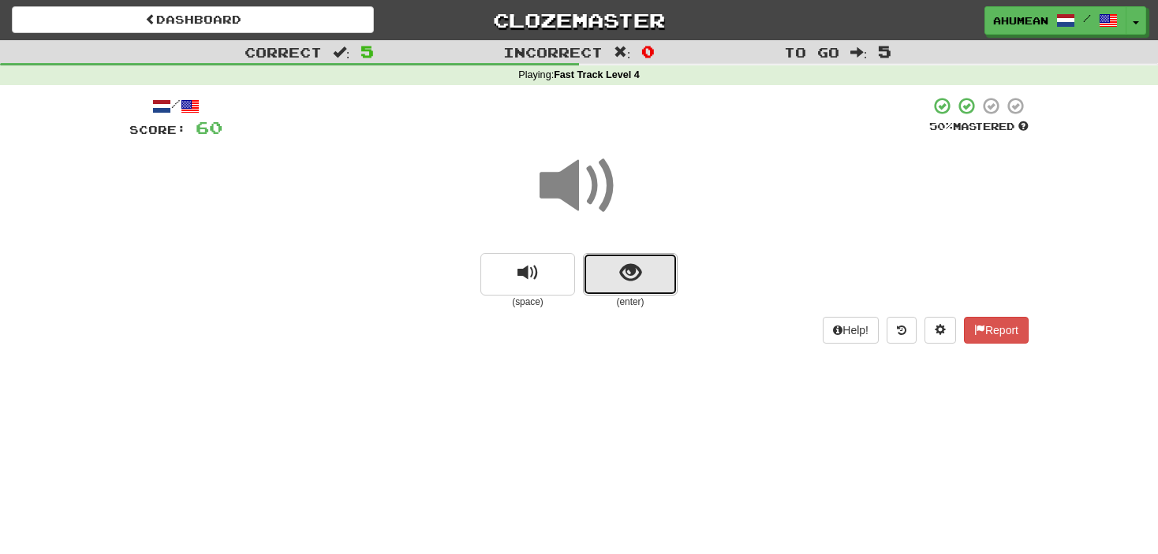
click at [604, 260] on button "show sentence" at bounding box center [630, 274] width 95 height 43
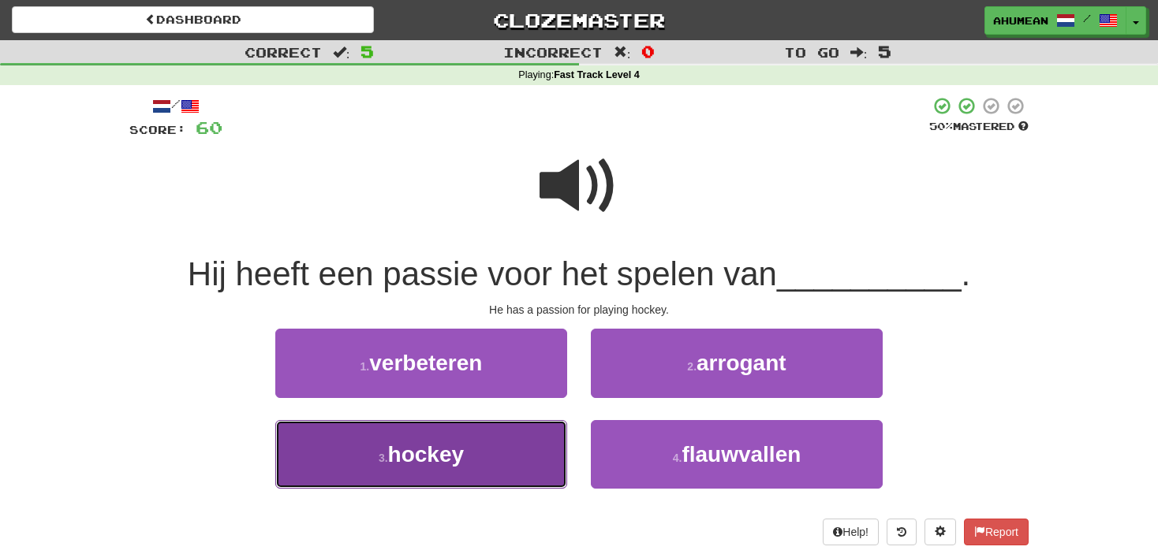
click at [421, 473] on button "3 . hockey" at bounding box center [421, 454] width 292 height 69
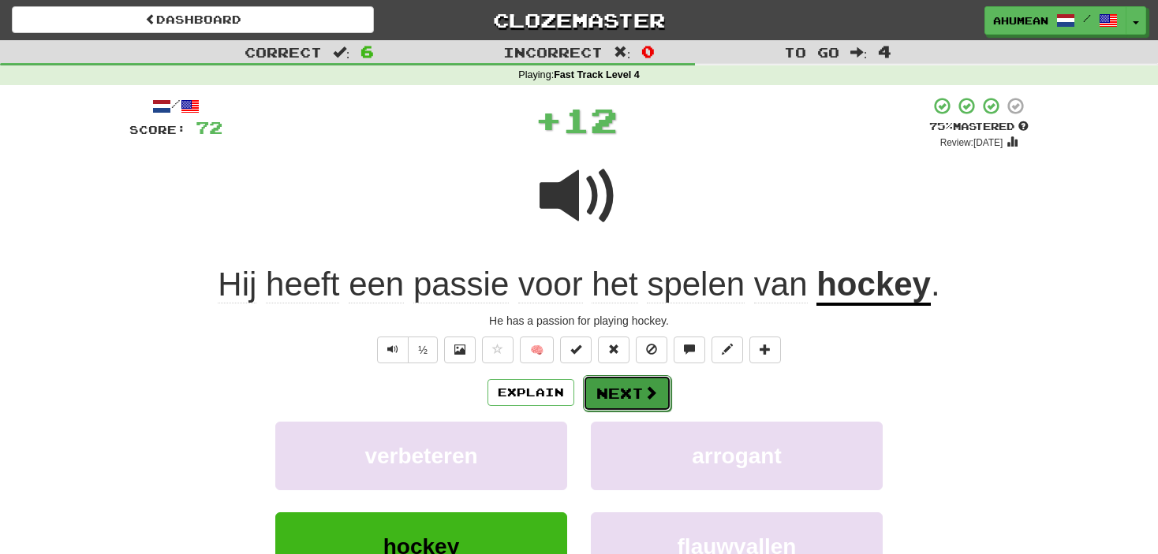
click at [613, 401] on button "Next" at bounding box center [627, 393] width 88 height 36
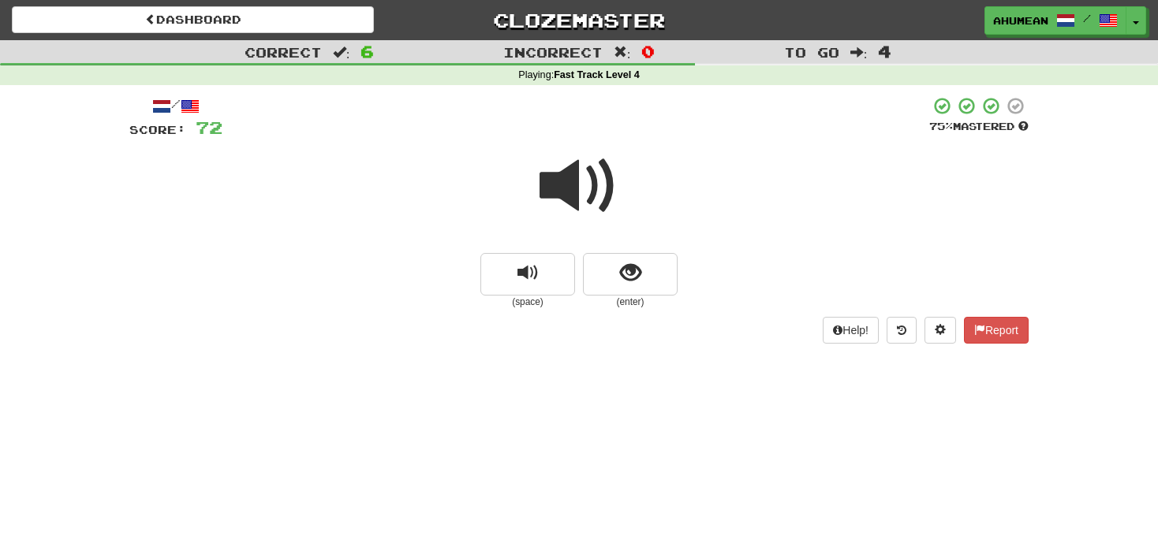
click at [551, 179] on span at bounding box center [578, 186] width 79 height 79
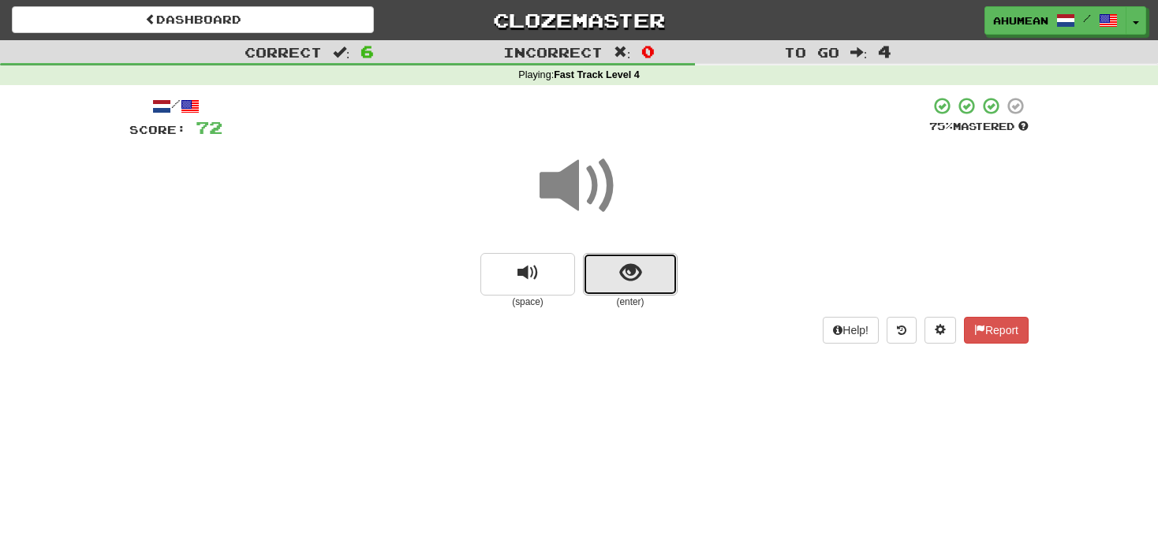
click at [610, 263] on button "show sentence" at bounding box center [630, 274] width 95 height 43
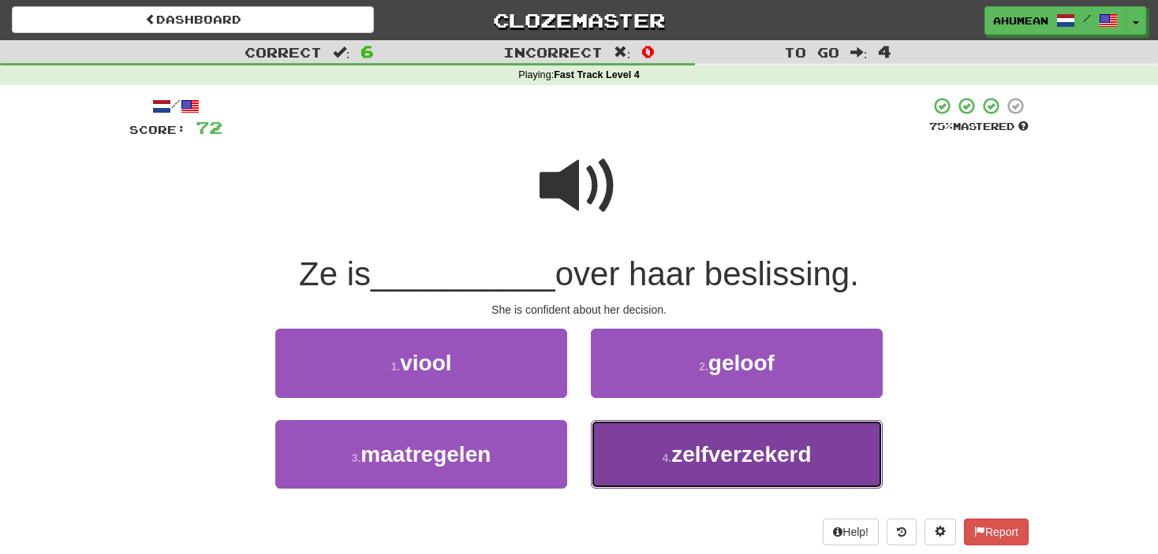
click at [638, 440] on button "4 . zelfverzekerd" at bounding box center [737, 454] width 292 height 69
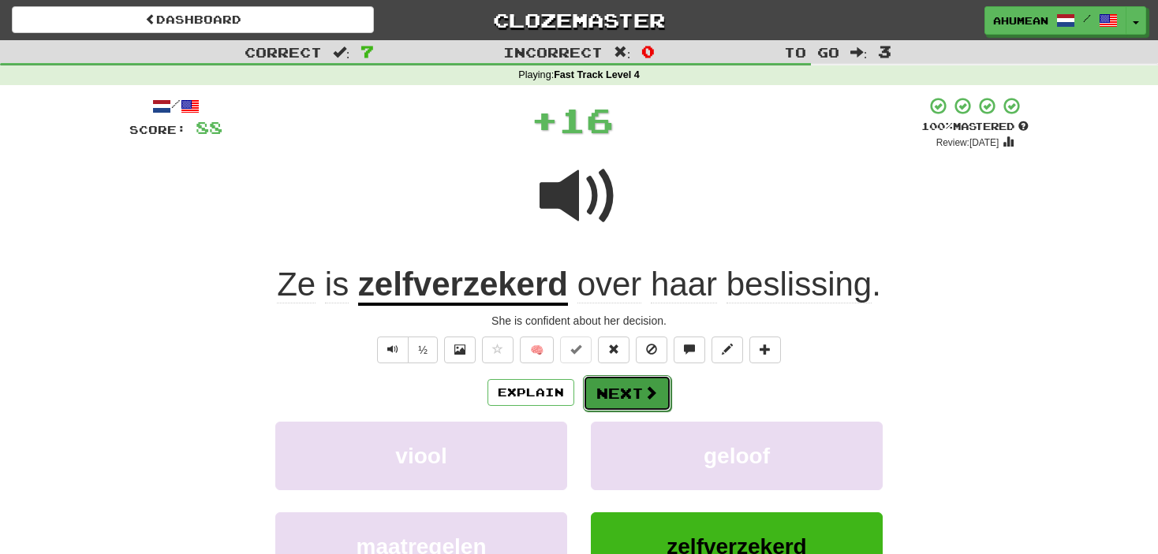
click at [636, 391] on button "Next" at bounding box center [627, 393] width 88 height 36
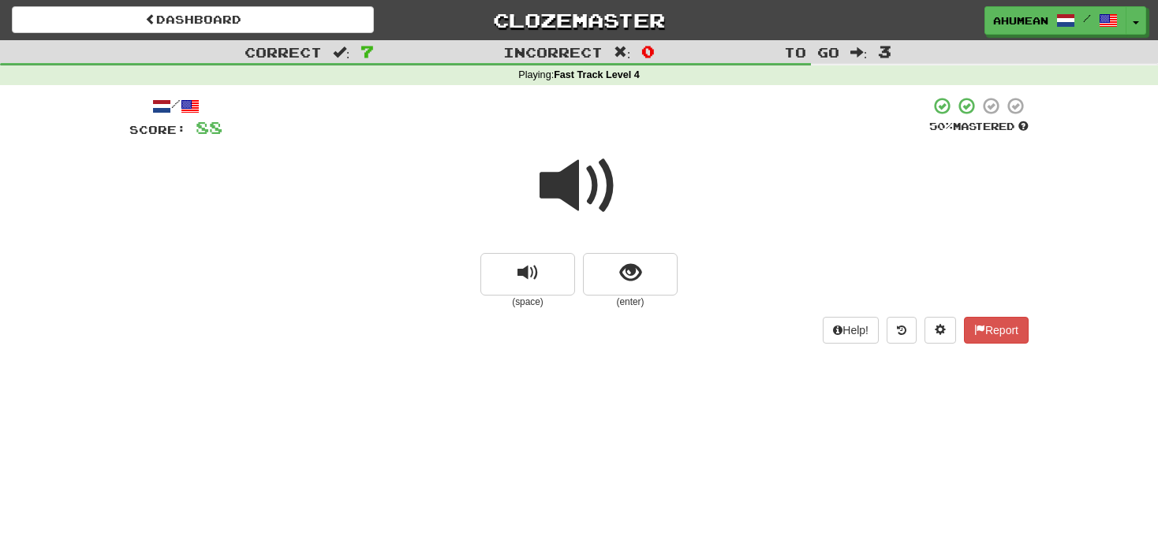
click at [565, 199] on span at bounding box center [578, 186] width 79 height 79
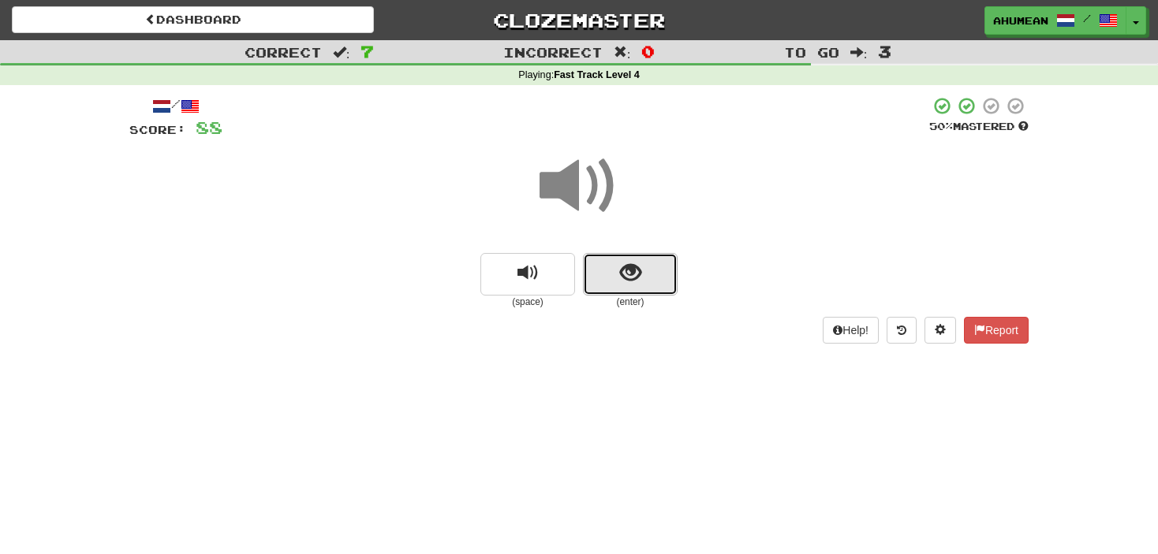
click at [590, 259] on button "show sentence" at bounding box center [630, 274] width 95 height 43
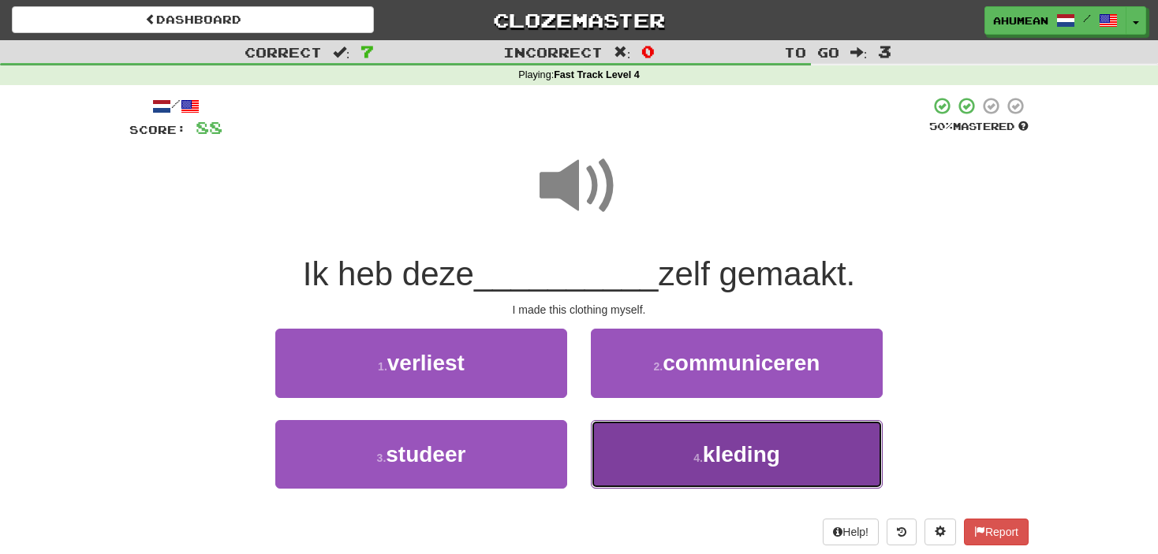
click at [666, 433] on button "4 . kleding" at bounding box center [737, 454] width 292 height 69
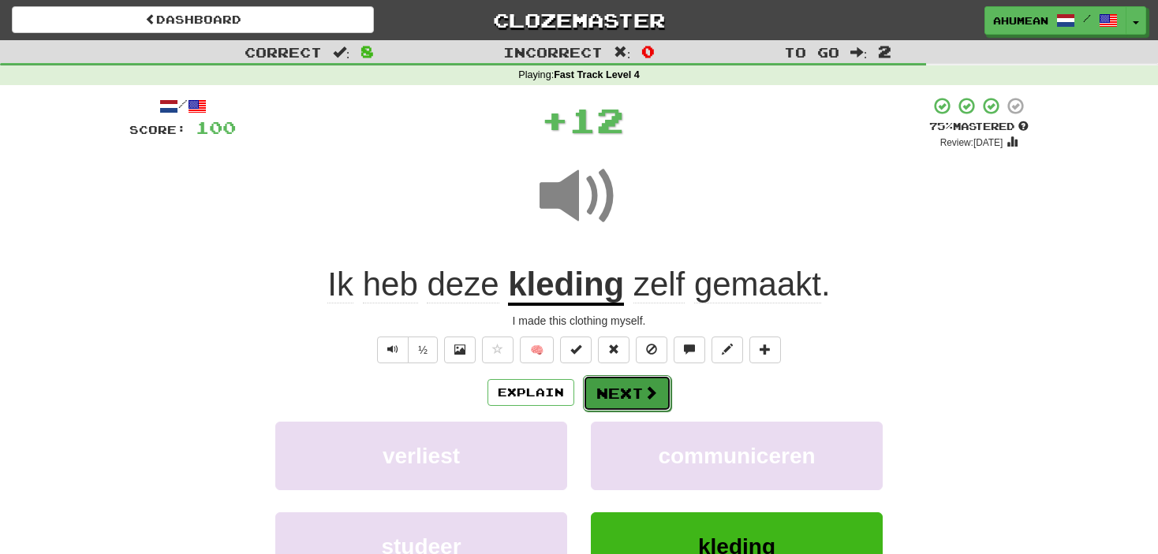
click at [635, 393] on button "Next" at bounding box center [627, 393] width 88 height 36
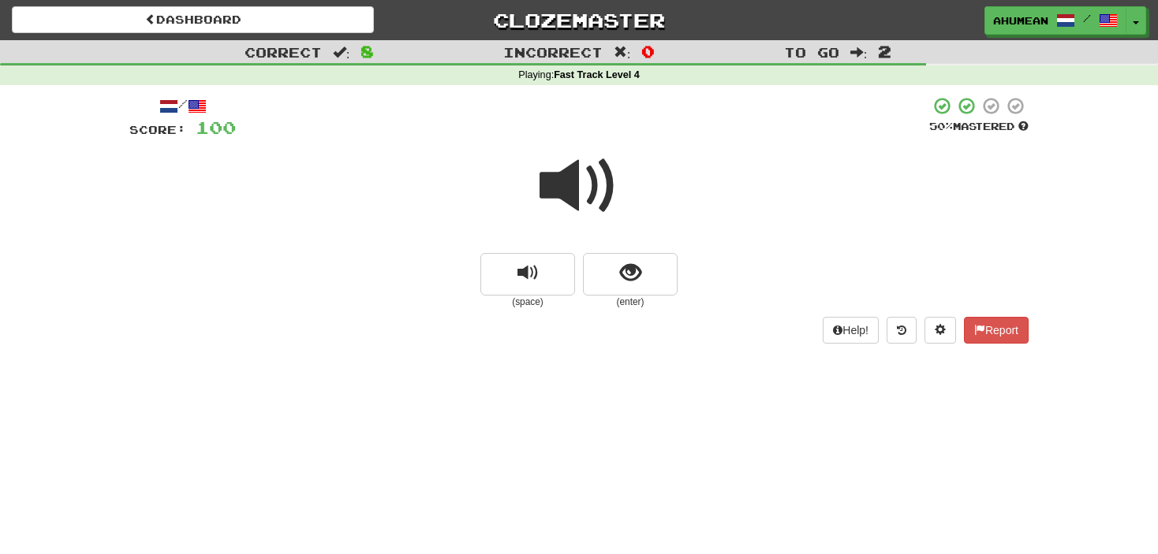
click at [564, 196] on span at bounding box center [578, 186] width 79 height 79
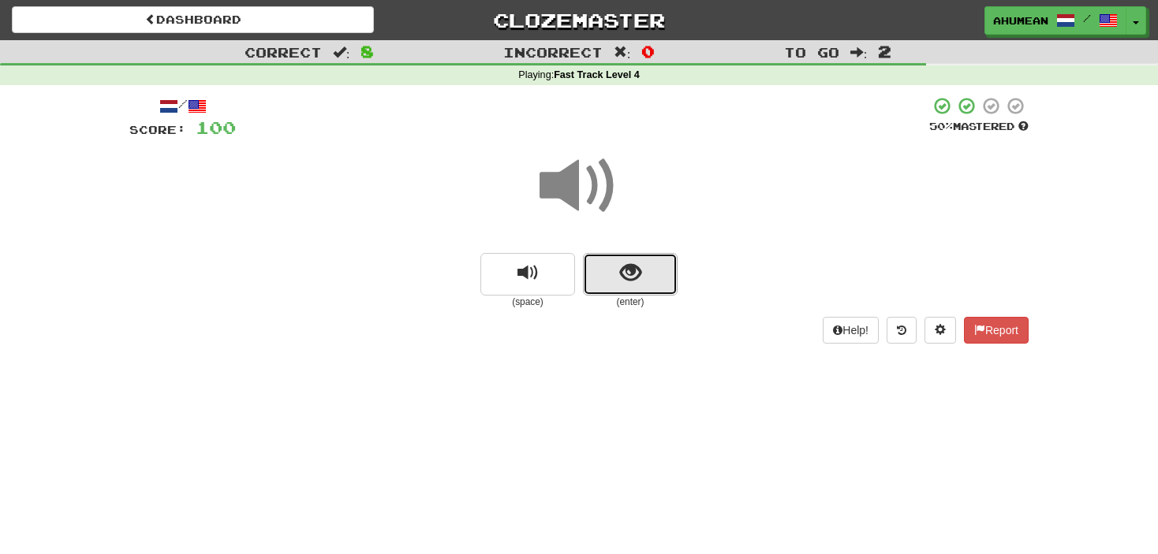
click at [605, 276] on button "show sentence" at bounding box center [630, 274] width 95 height 43
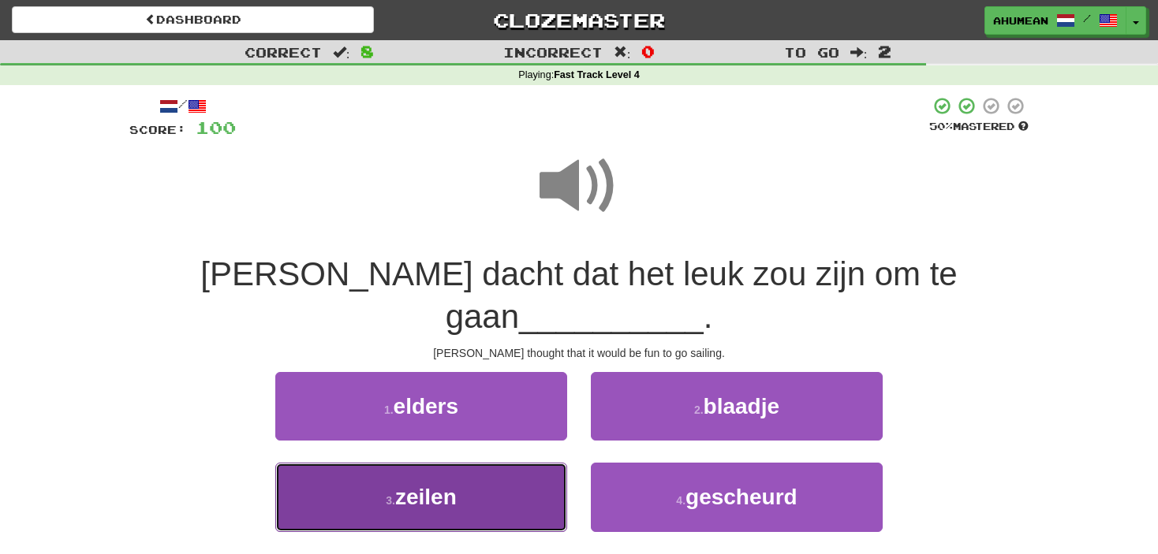
click at [427, 485] on span "zeilen" at bounding box center [426, 497] width 62 height 24
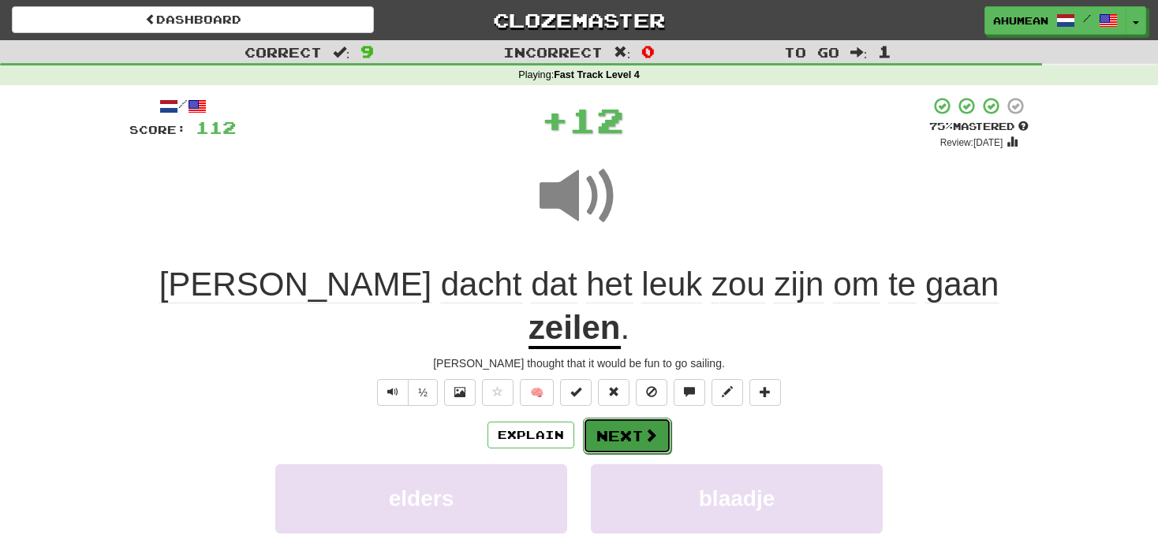
click at [589, 418] on button "Next" at bounding box center [627, 436] width 88 height 36
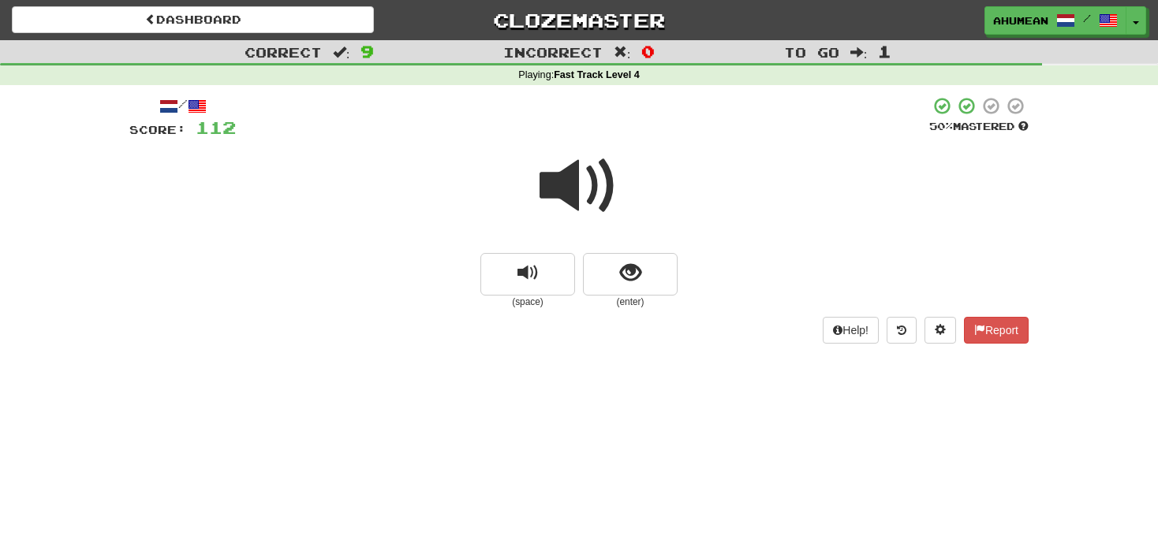
click at [551, 186] on span at bounding box center [578, 186] width 79 height 79
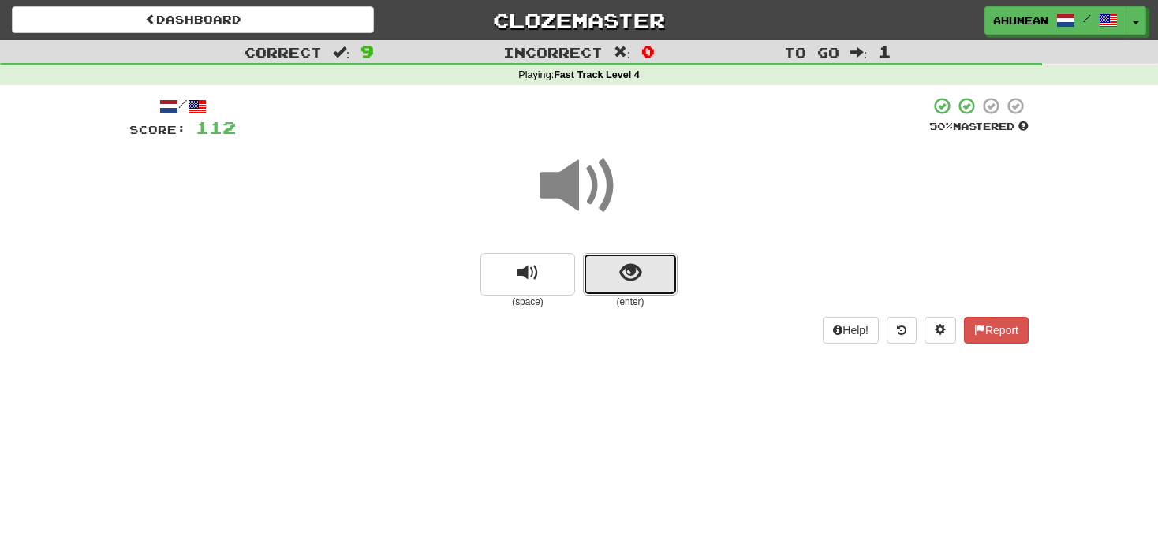
click at [600, 270] on button "show sentence" at bounding box center [630, 274] width 95 height 43
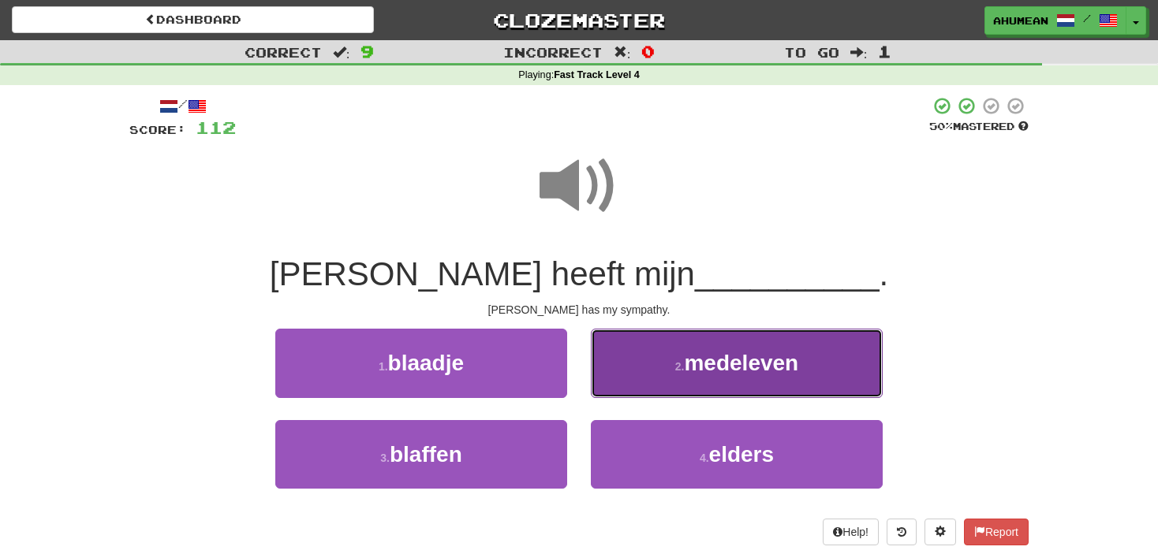
click at [676, 377] on button "2 . medeleven" at bounding box center [737, 363] width 292 height 69
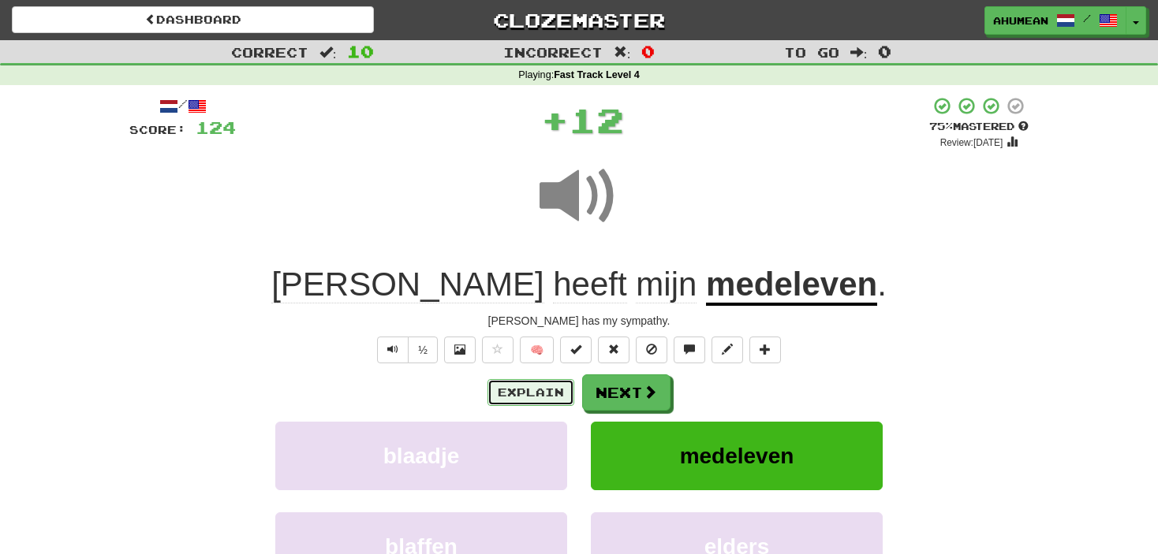
click at [524, 401] on button "Explain" at bounding box center [530, 392] width 87 height 27
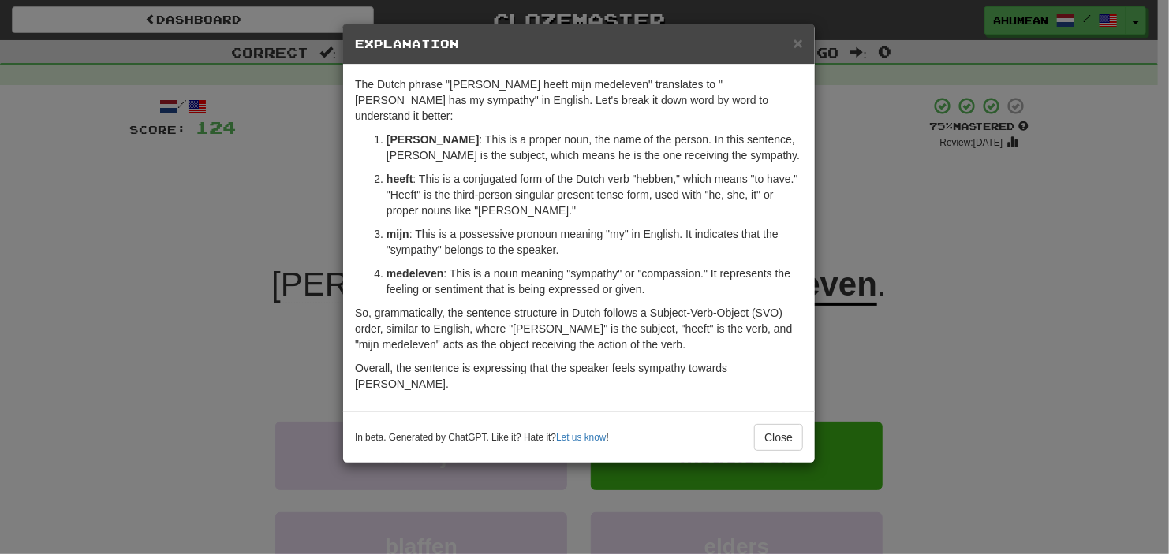
click at [745, 424] on div "In beta. Generated by ChatGPT. Like it? Hate it? Let us know ! Close" at bounding box center [579, 437] width 448 height 27
click at [756, 424] on button "Close" at bounding box center [778, 437] width 49 height 27
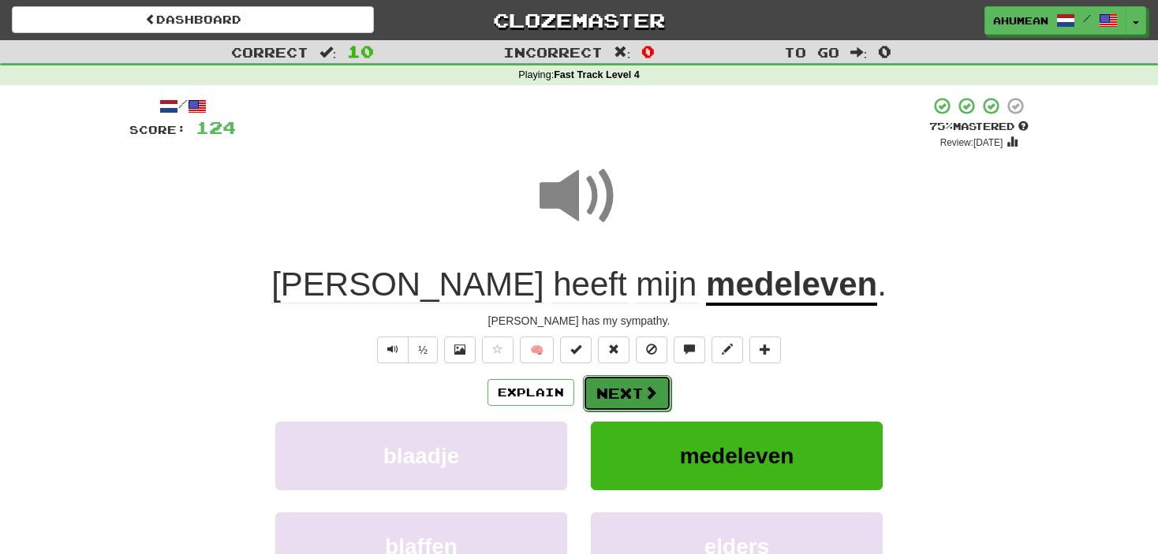
click at [587, 379] on button "Next" at bounding box center [627, 393] width 88 height 36
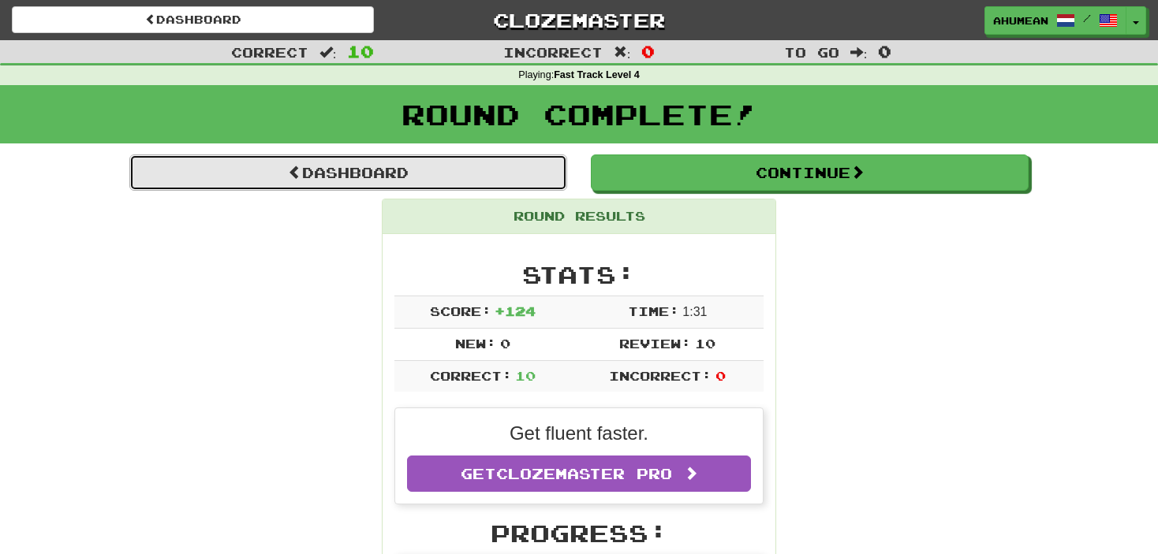
click at [359, 164] on link "Dashboard" at bounding box center [348, 173] width 438 height 36
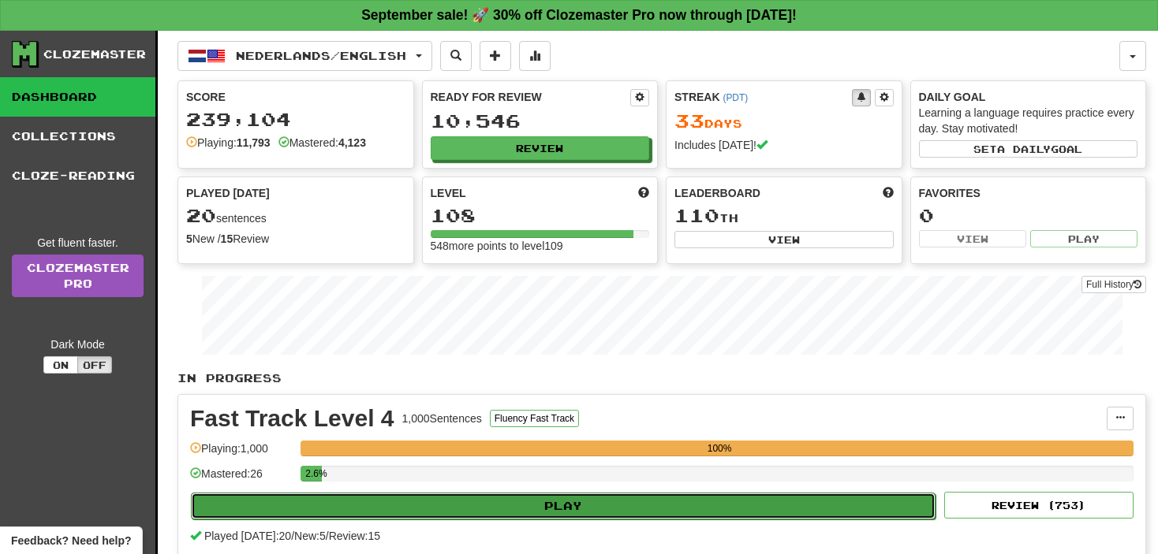
click at [486, 506] on button "Play" at bounding box center [563, 506] width 744 height 27
select select "**"
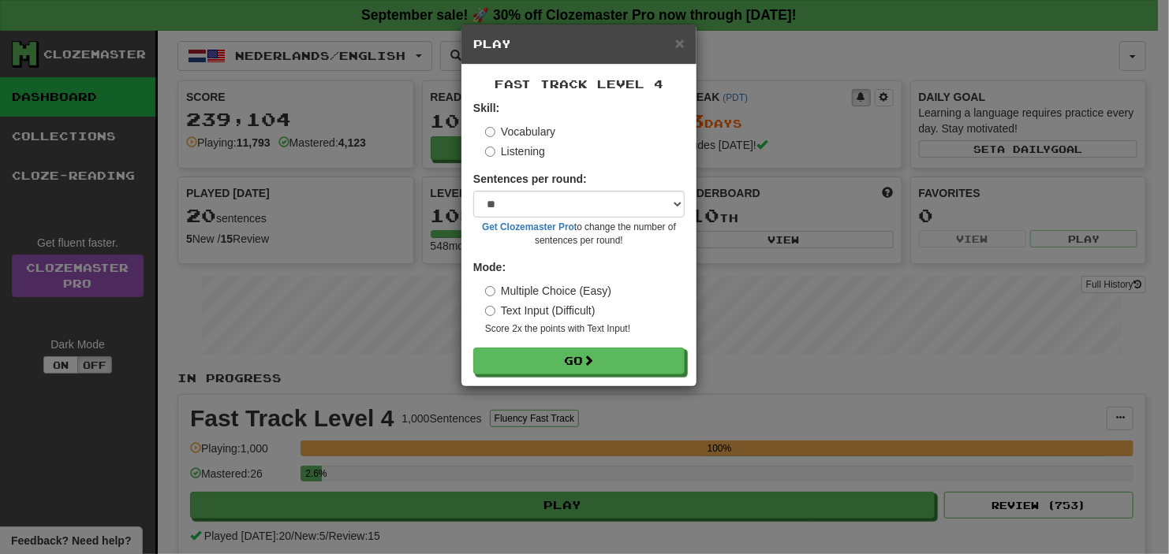
click at [517, 159] on form "Skill: Vocabulary Listening Sentences per round: * ** ** ** ** ** *** ******** …" at bounding box center [578, 237] width 211 height 274
click at [520, 155] on label "Listening" at bounding box center [515, 152] width 60 height 16
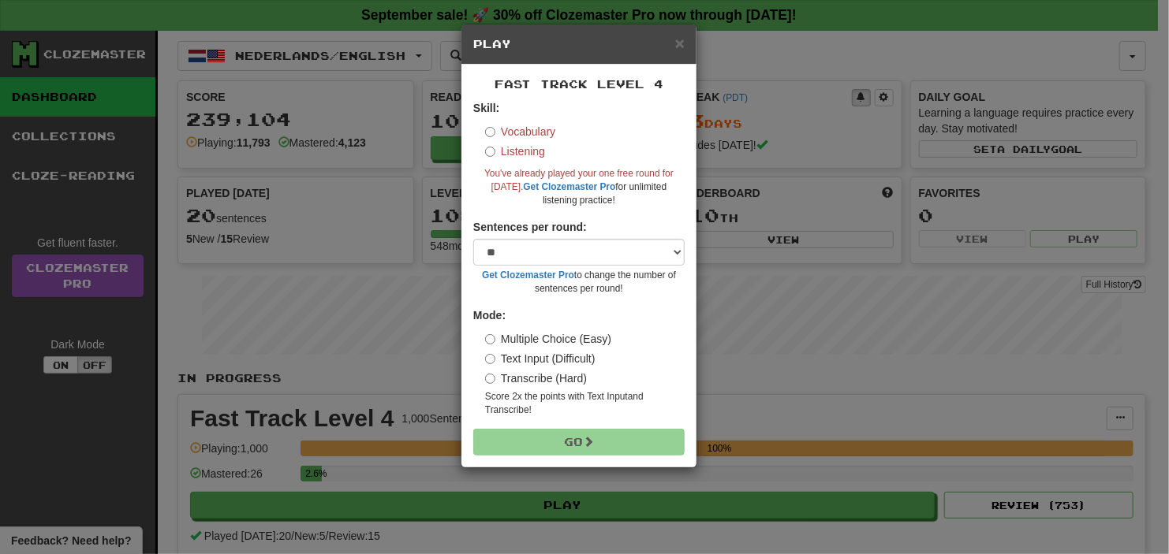
click at [522, 132] on label "Vocabulary" at bounding box center [520, 132] width 70 height 16
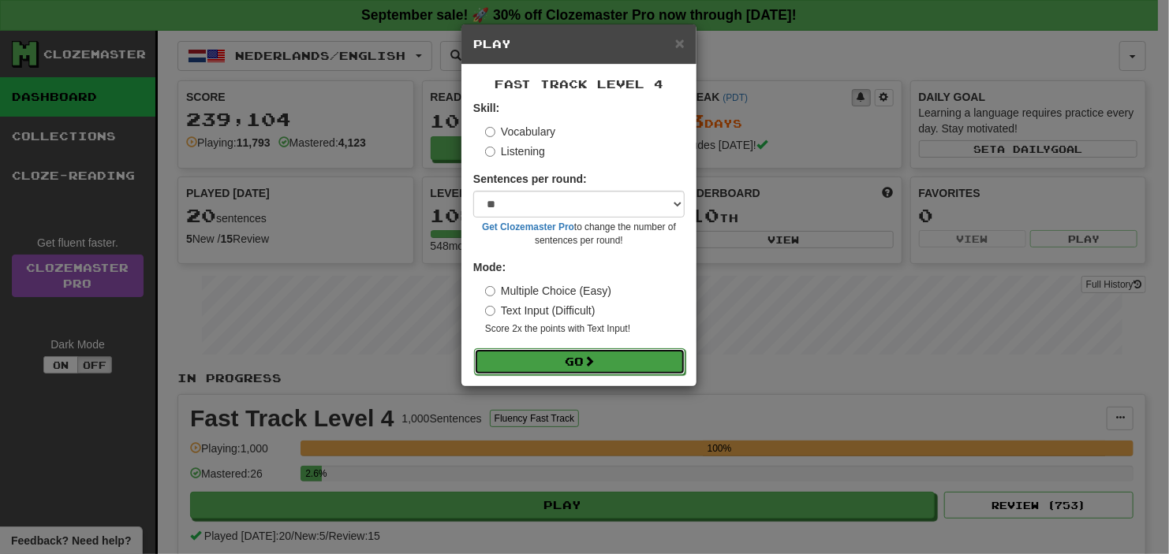
click at [546, 366] on button "Go" at bounding box center [579, 362] width 211 height 27
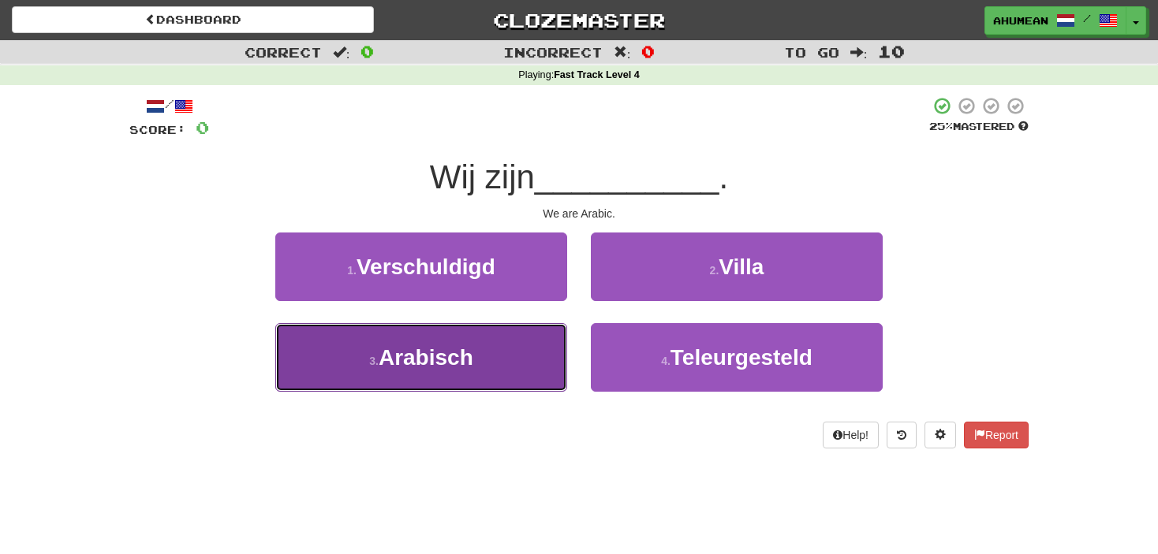
click at [495, 359] on button "3 . Arabisch" at bounding box center [421, 357] width 292 height 69
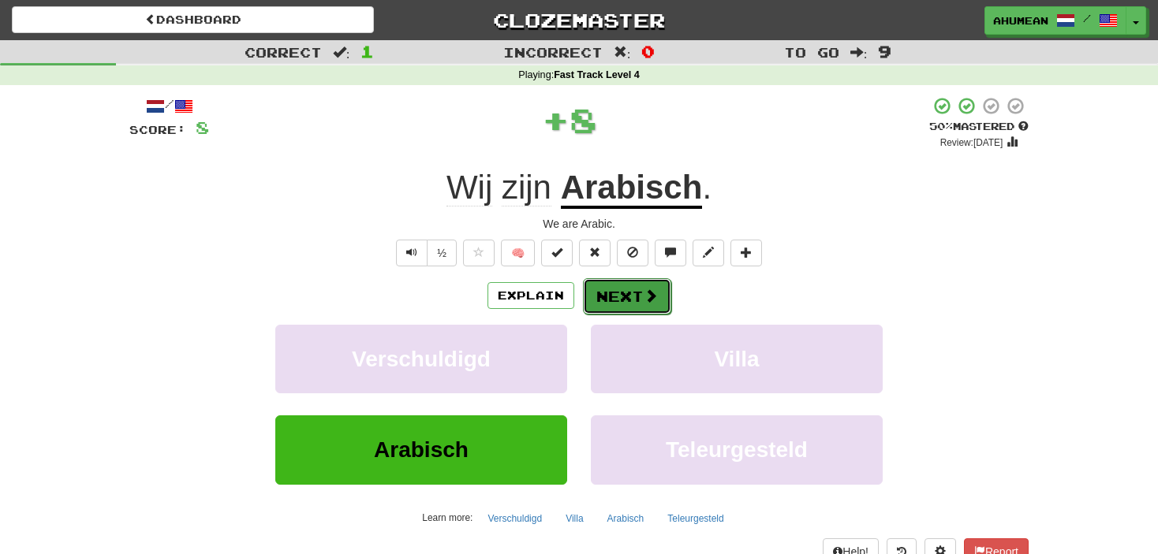
click at [618, 304] on button "Next" at bounding box center [627, 296] width 88 height 36
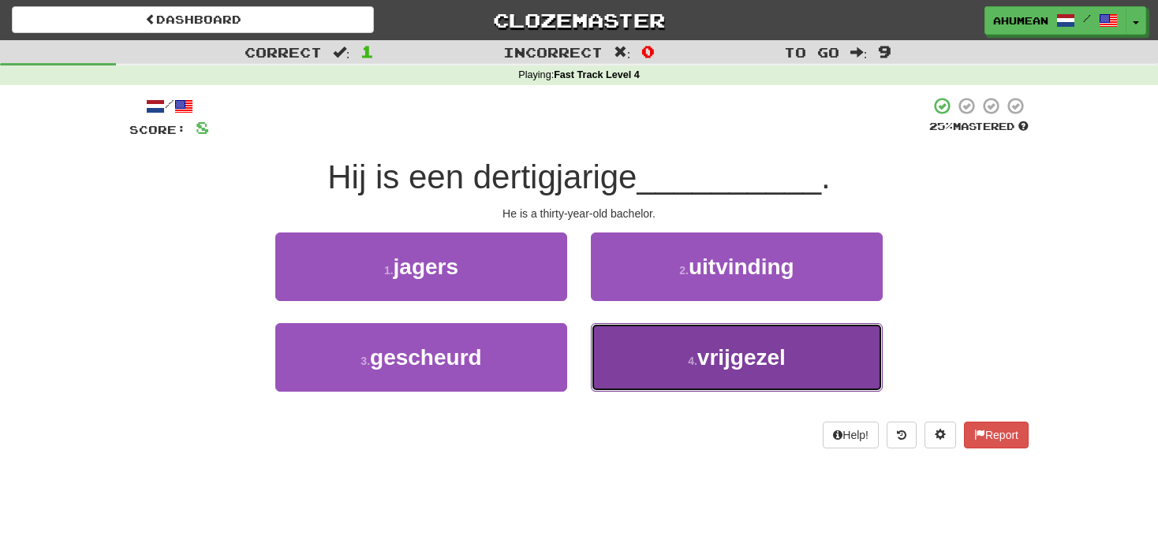
click at [636, 349] on button "4 . vrijgezel" at bounding box center [737, 357] width 292 height 69
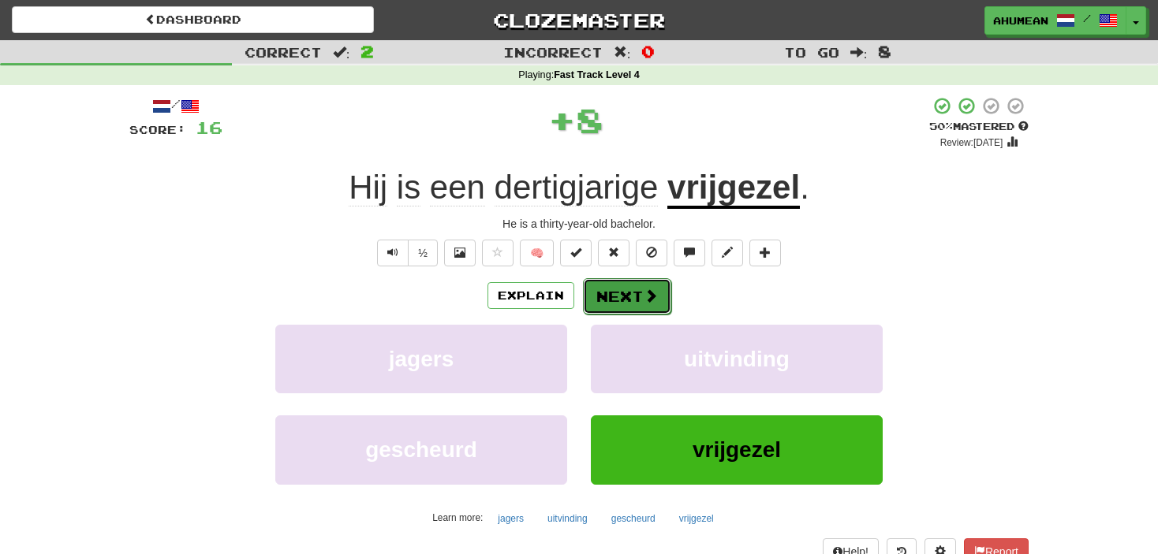
click at [595, 308] on button "Next" at bounding box center [627, 296] width 88 height 36
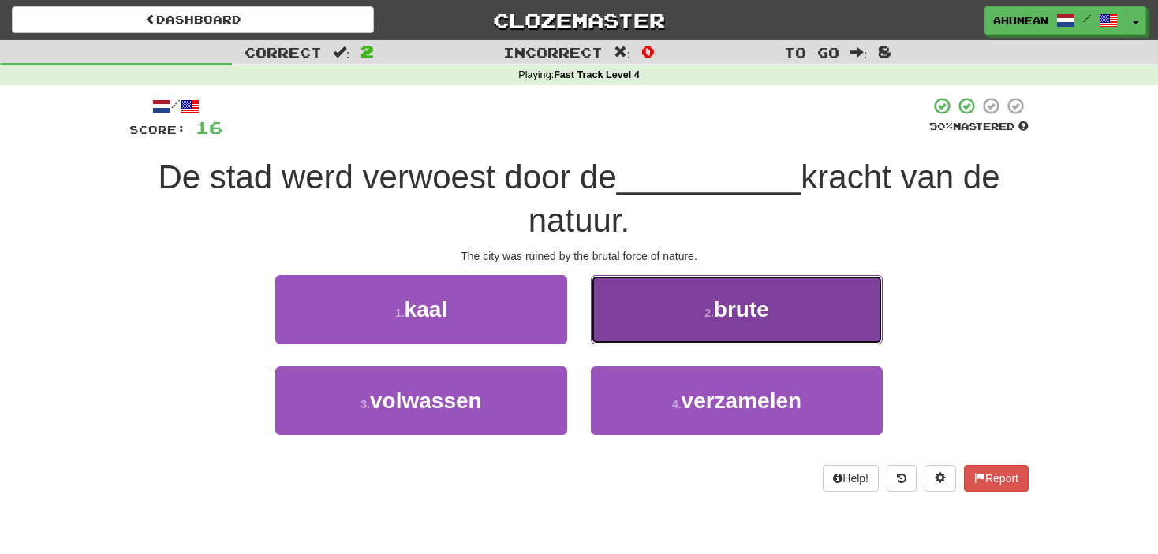
click at [665, 312] on button "2 . brute" at bounding box center [737, 309] width 292 height 69
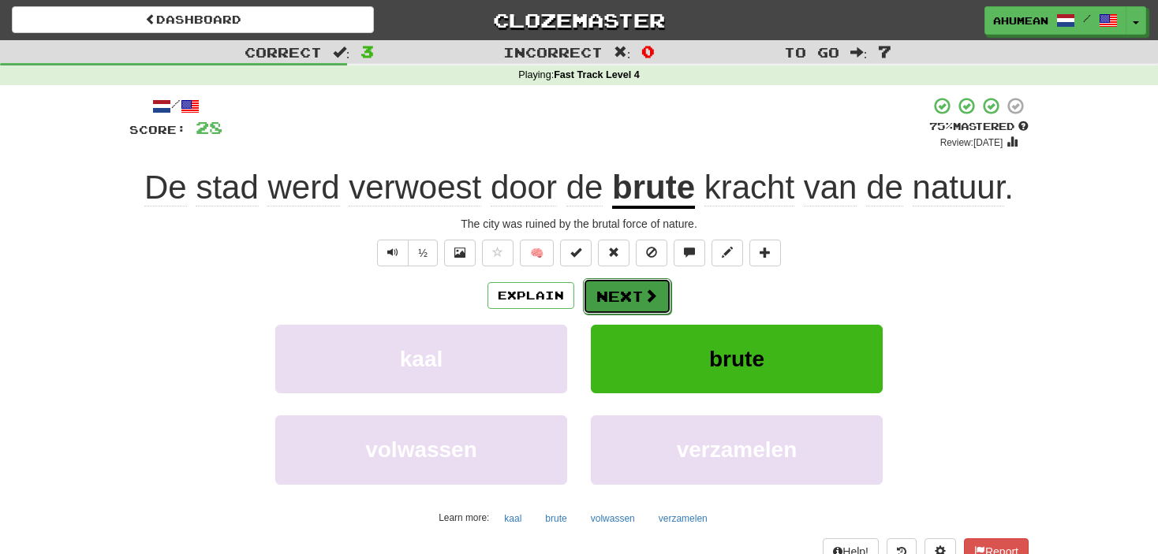
click at [646, 311] on button "Next" at bounding box center [627, 296] width 88 height 36
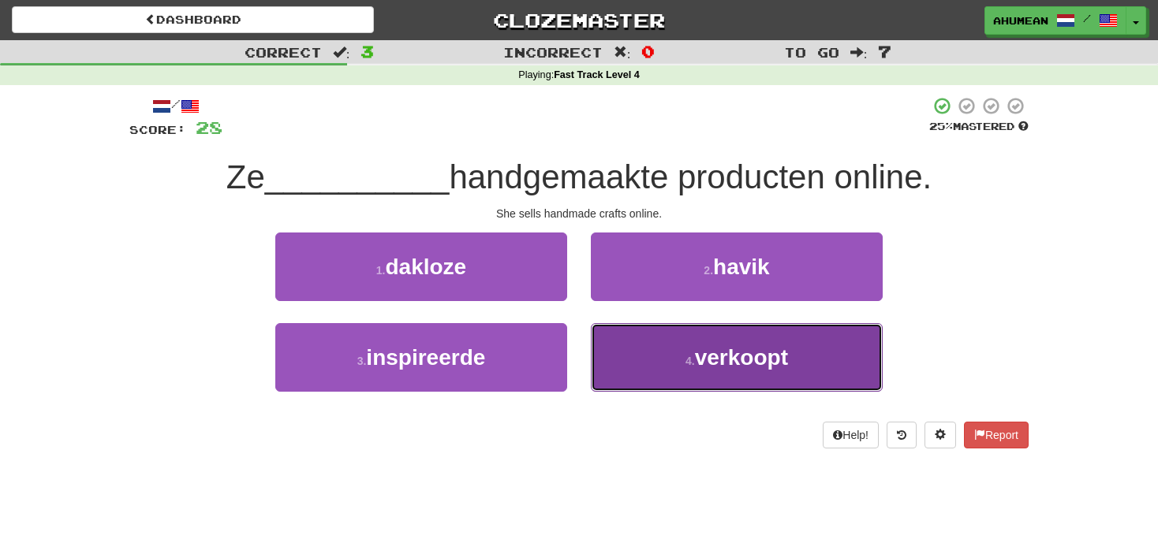
click at [644, 360] on button "4 . verkoopt" at bounding box center [737, 357] width 292 height 69
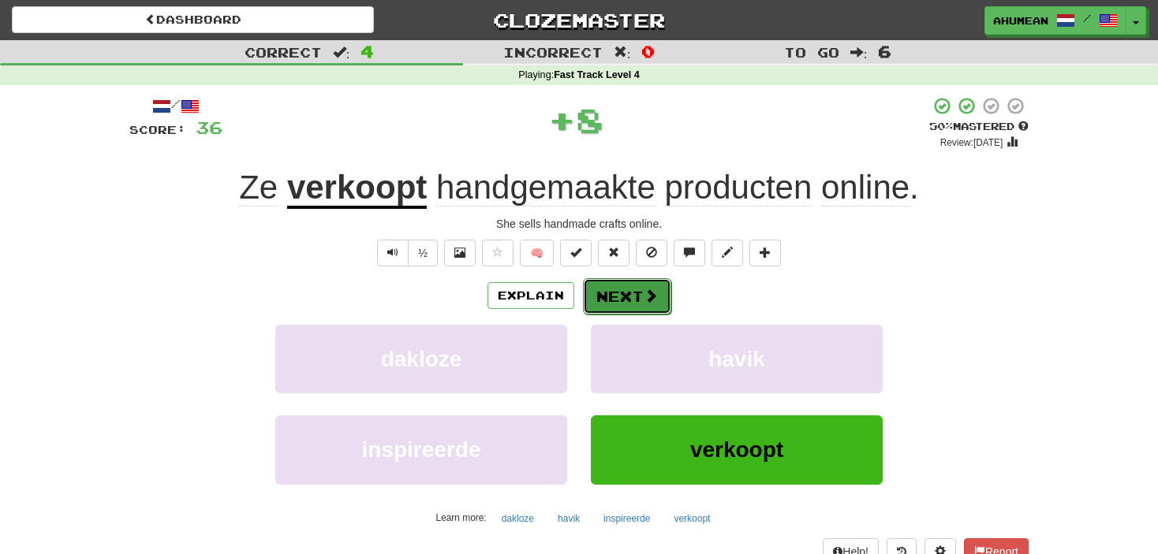
click at [624, 301] on button "Next" at bounding box center [627, 296] width 88 height 36
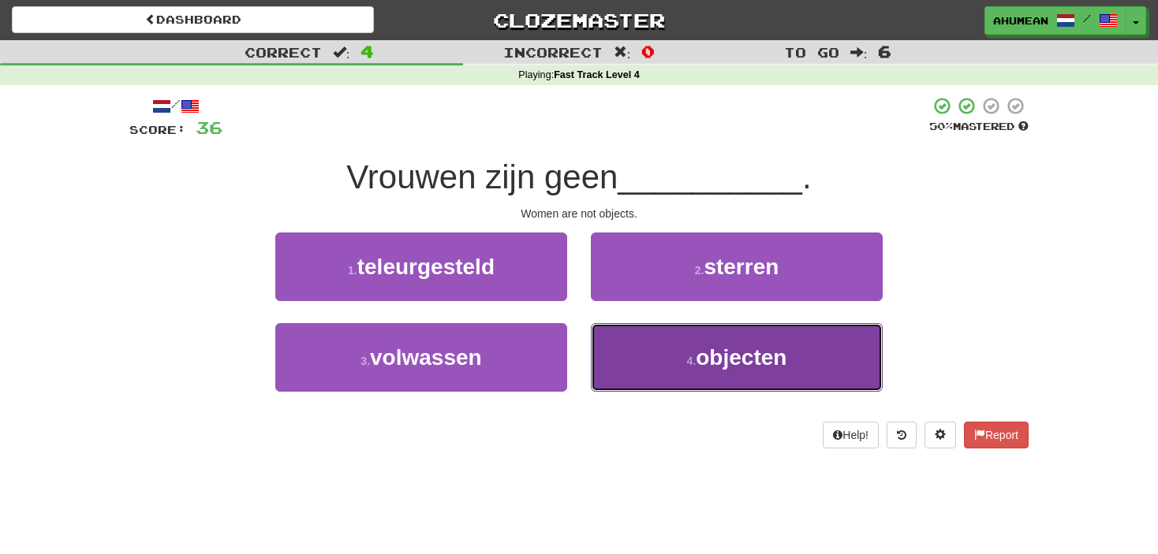
click at [634, 360] on button "4 . objecten" at bounding box center [737, 357] width 292 height 69
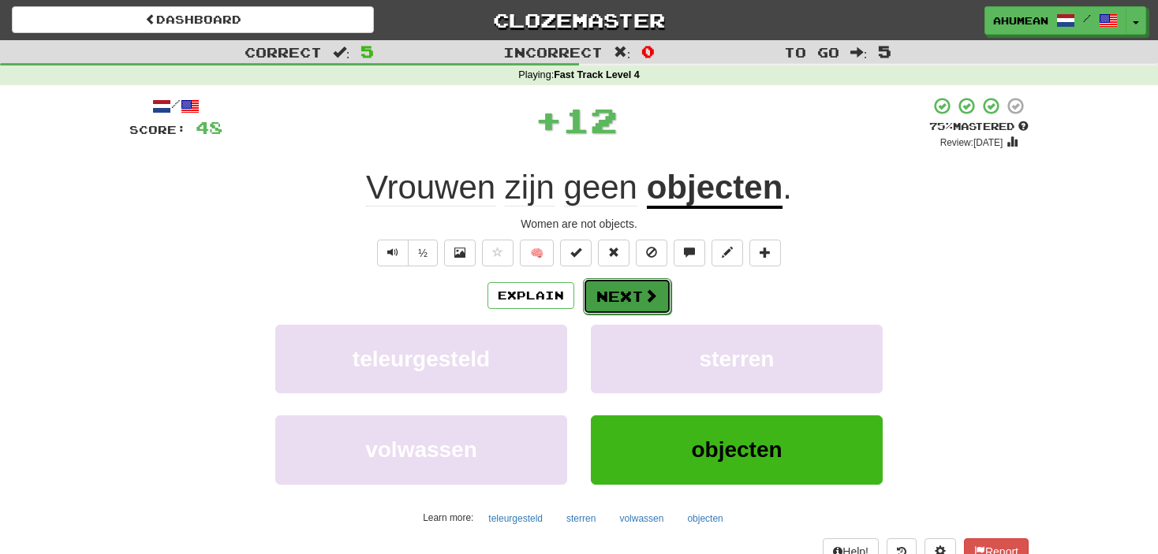
click at [629, 306] on button "Next" at bounding box center [627, 296] width 88 height 36
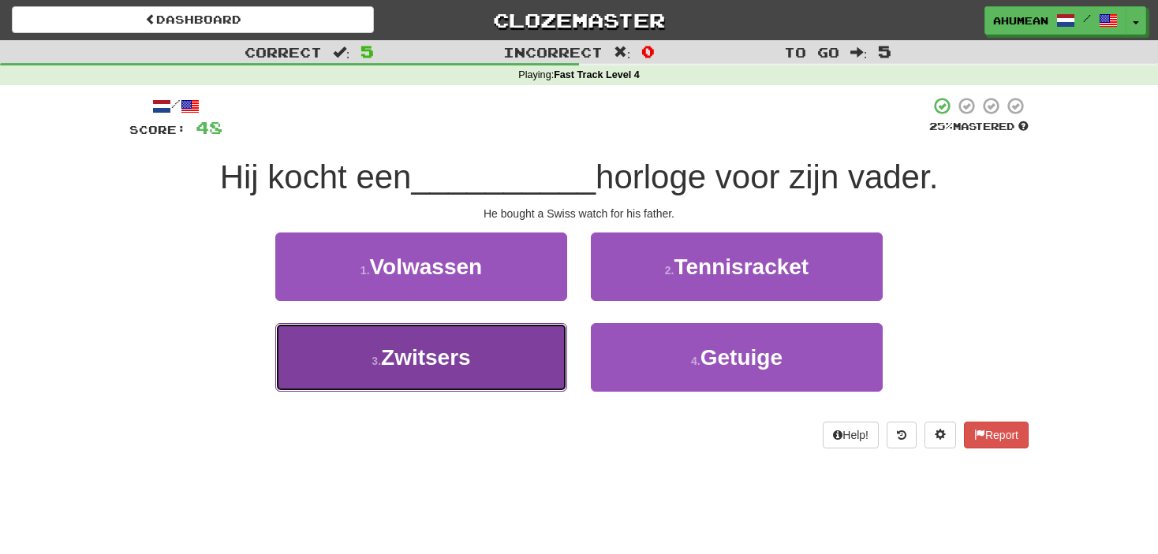
click at [463, 360] on span "Zwitsers" at bounding box center [426, 357] width 90 height 24
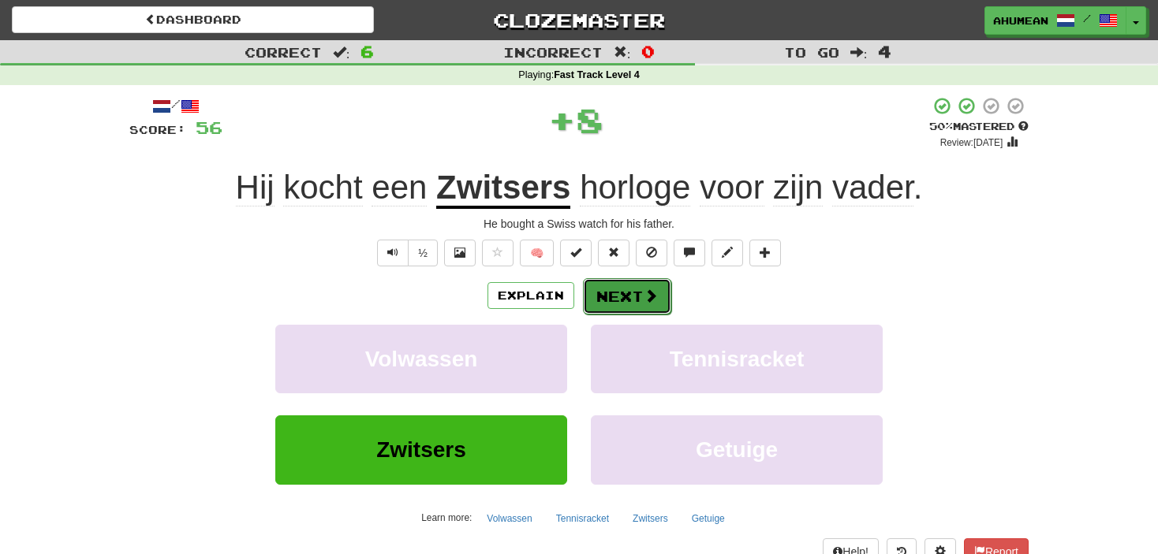
click at [611, 288] on button "Next" at bounding box center [627, 296] width 88 height 36
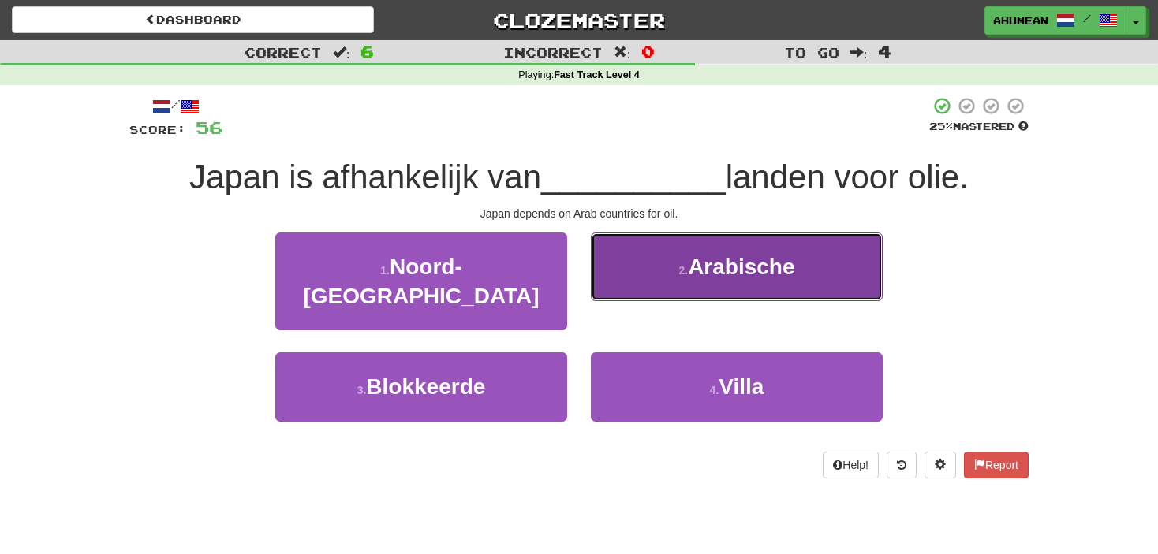
click at [635, 278] on button "2 . Arabische" at bounding box center [737, 267] width 292 height 69
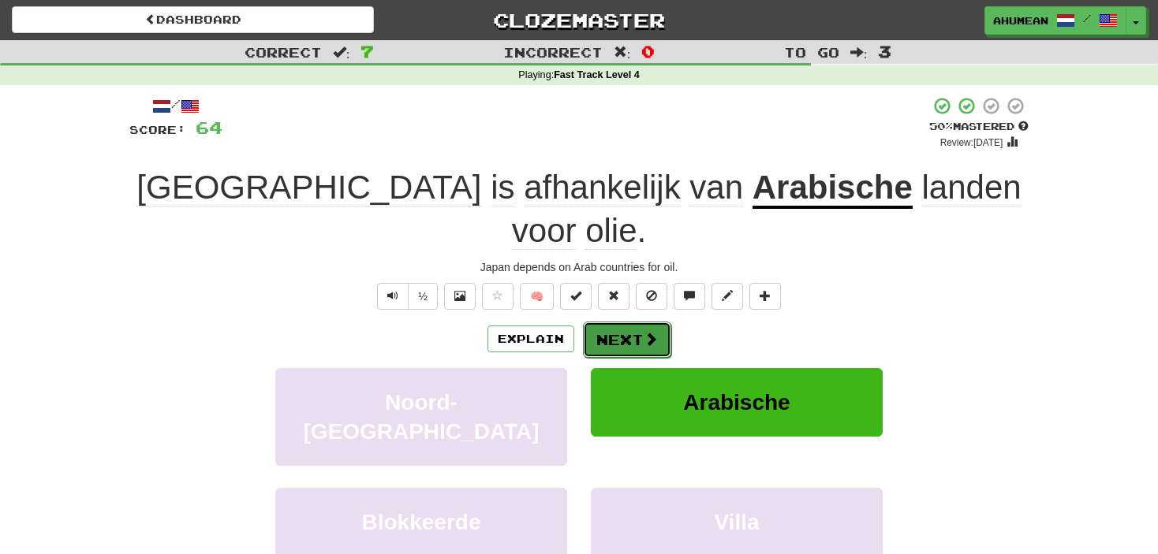
click at [621, 322] on button "Next" at bounding box center [627, 340] width 88 height 36
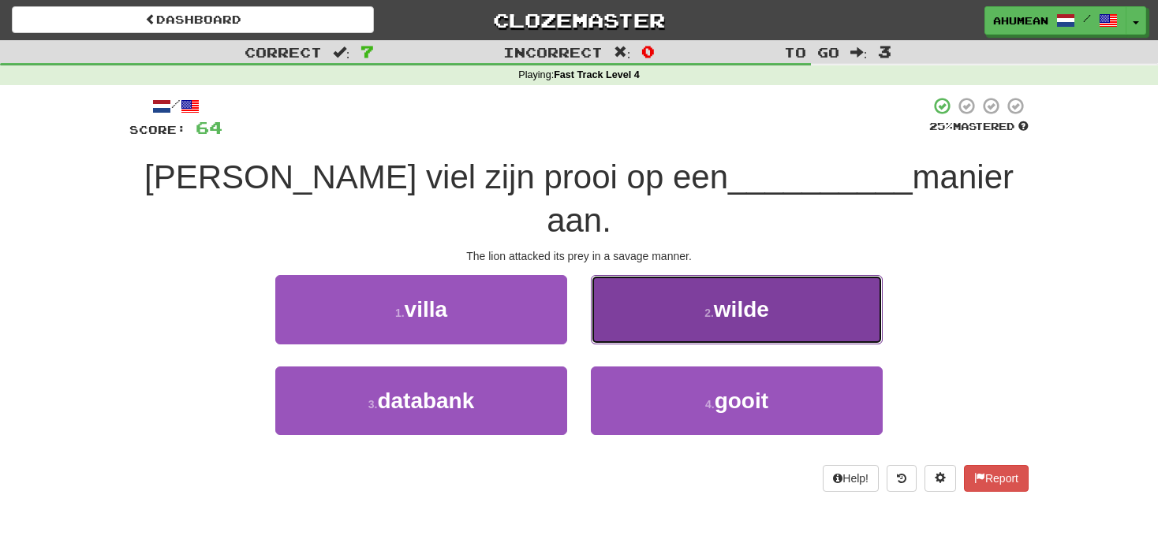
click at [627, 285] on button "2 . wilde" at bounding box center [737, 309] width 292 height 69
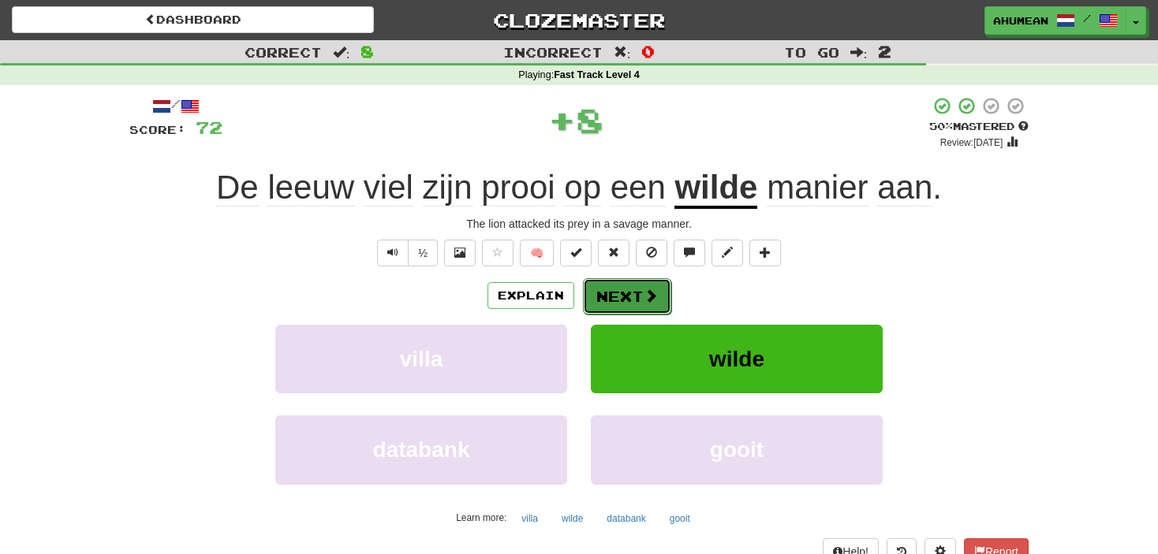
click at [612, 300] on button "Next" at bounding box center [627, 296] width 88 height 36
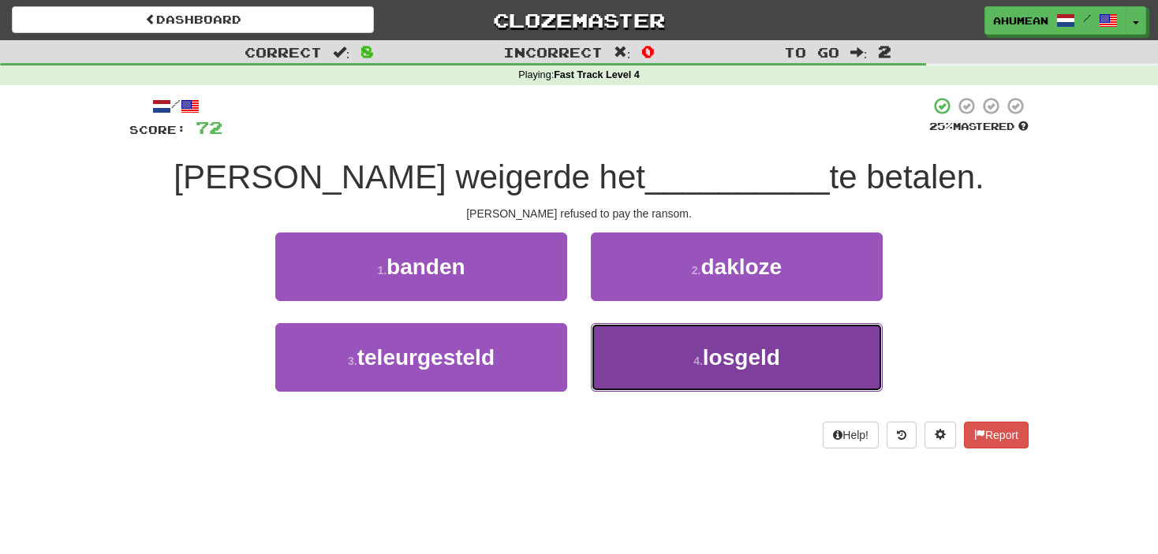
click at [638, 353] on button "4 . losgeld" at bounding box center [737, 357] width 292 height 69
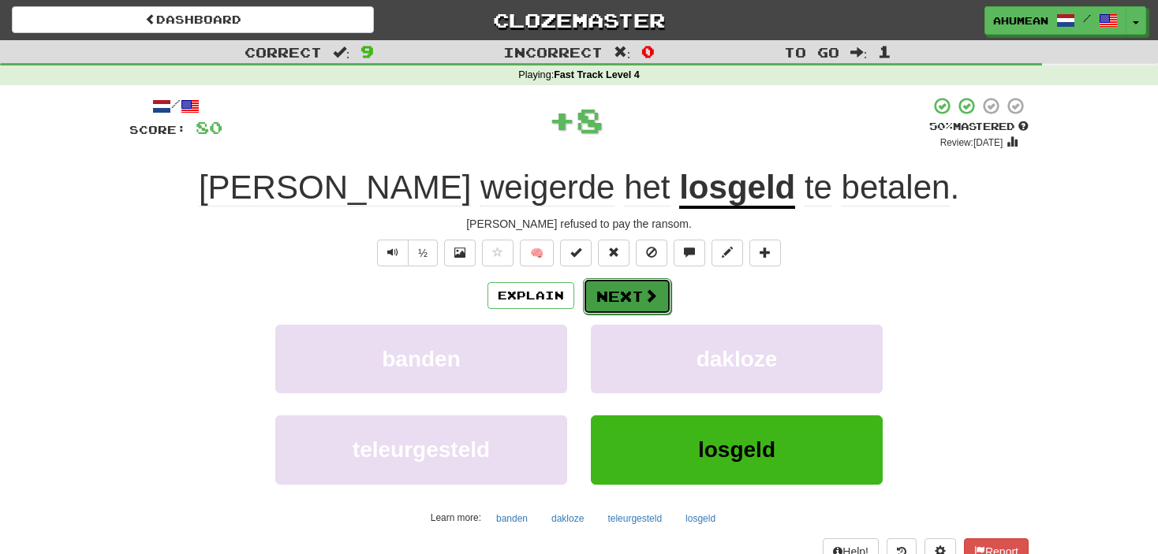
click at [637, 294] on button "Next" at bounding box center [627, 296] width 88 height 36
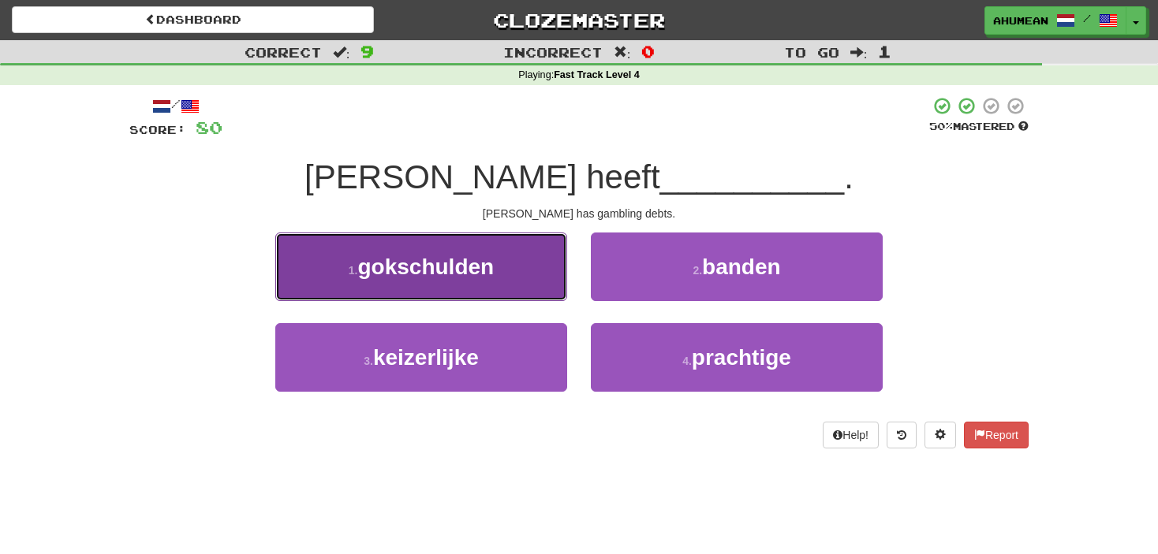
click at [523, 273] on button "1 . gokschulden" at bounding box center [421, 267] width 292 height 69
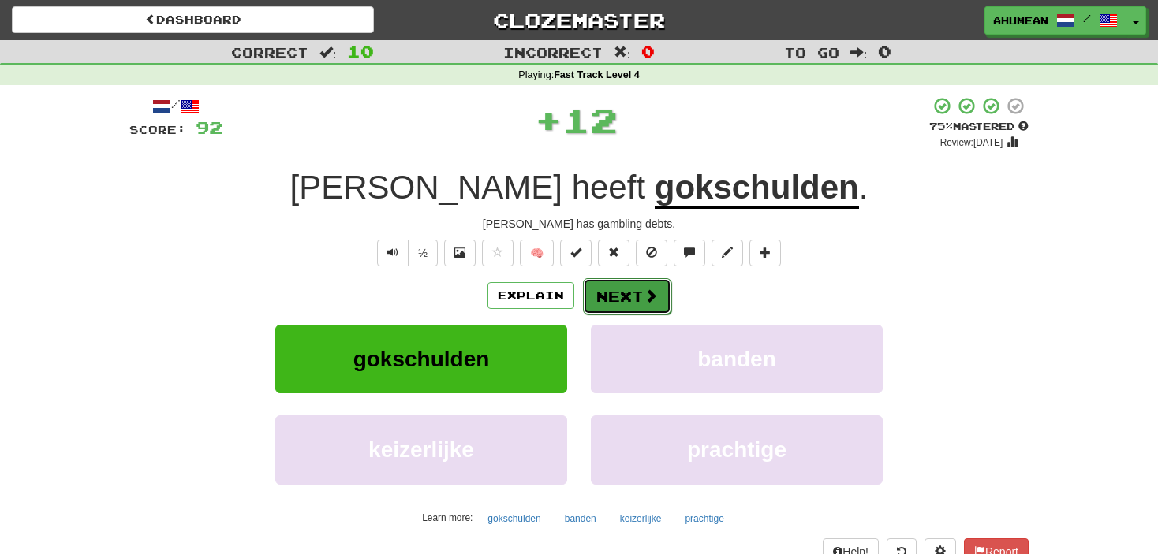
click at [635, 308] on button "Next" at bounding box center [627, 296] width 88 height 36
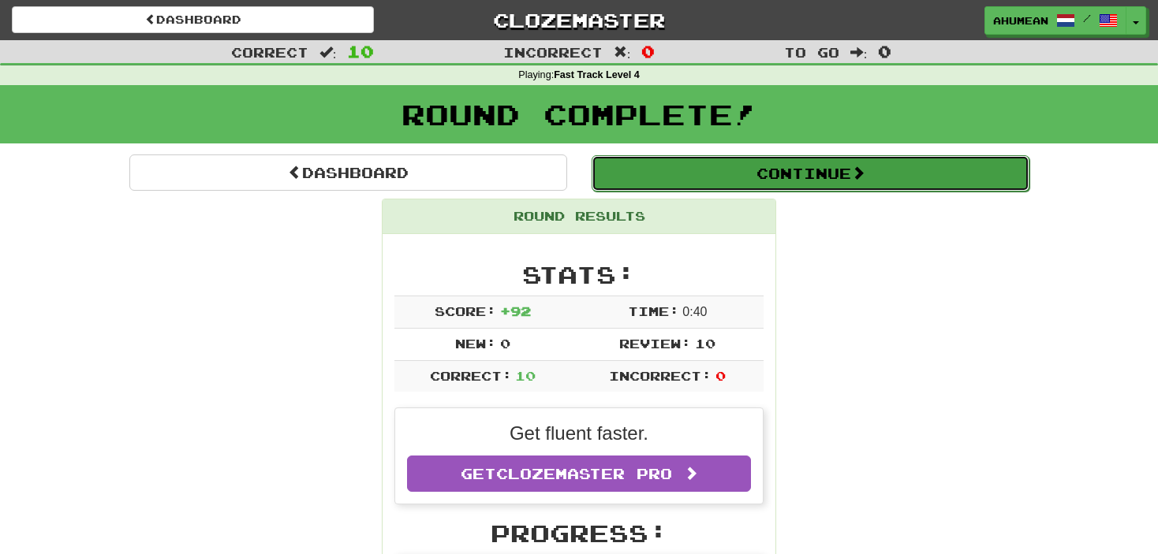
click at [621, 182] on button "Continue" at bounding box center [810, 173] width 438 height 36
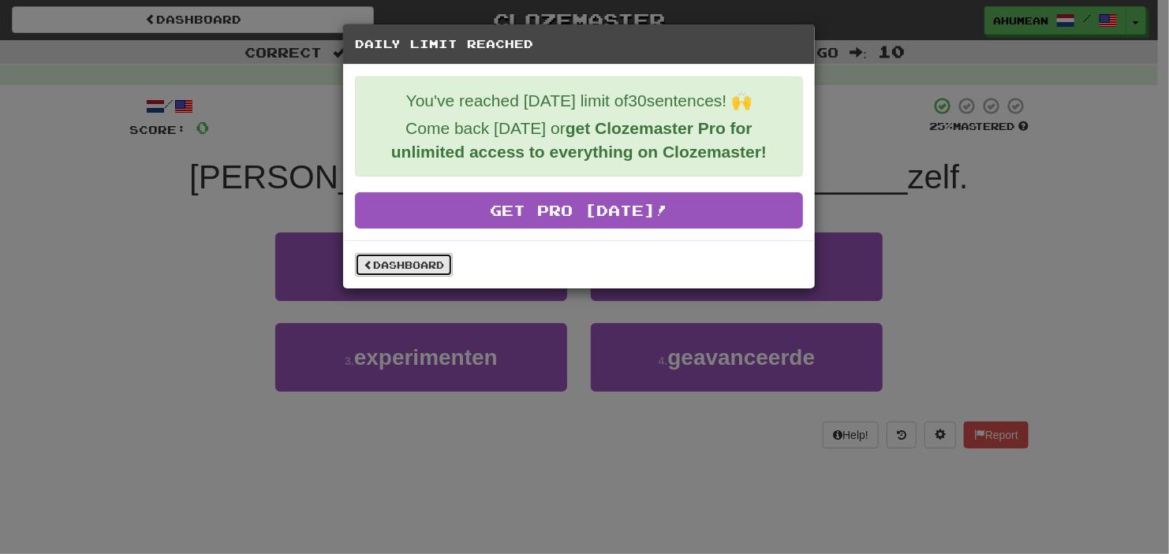
click at [394, 267] on link "Dashboard" at bounding box center [404, 265] width 98 height 24
